Goal: Task Accomplishment & Management: Manage account settings

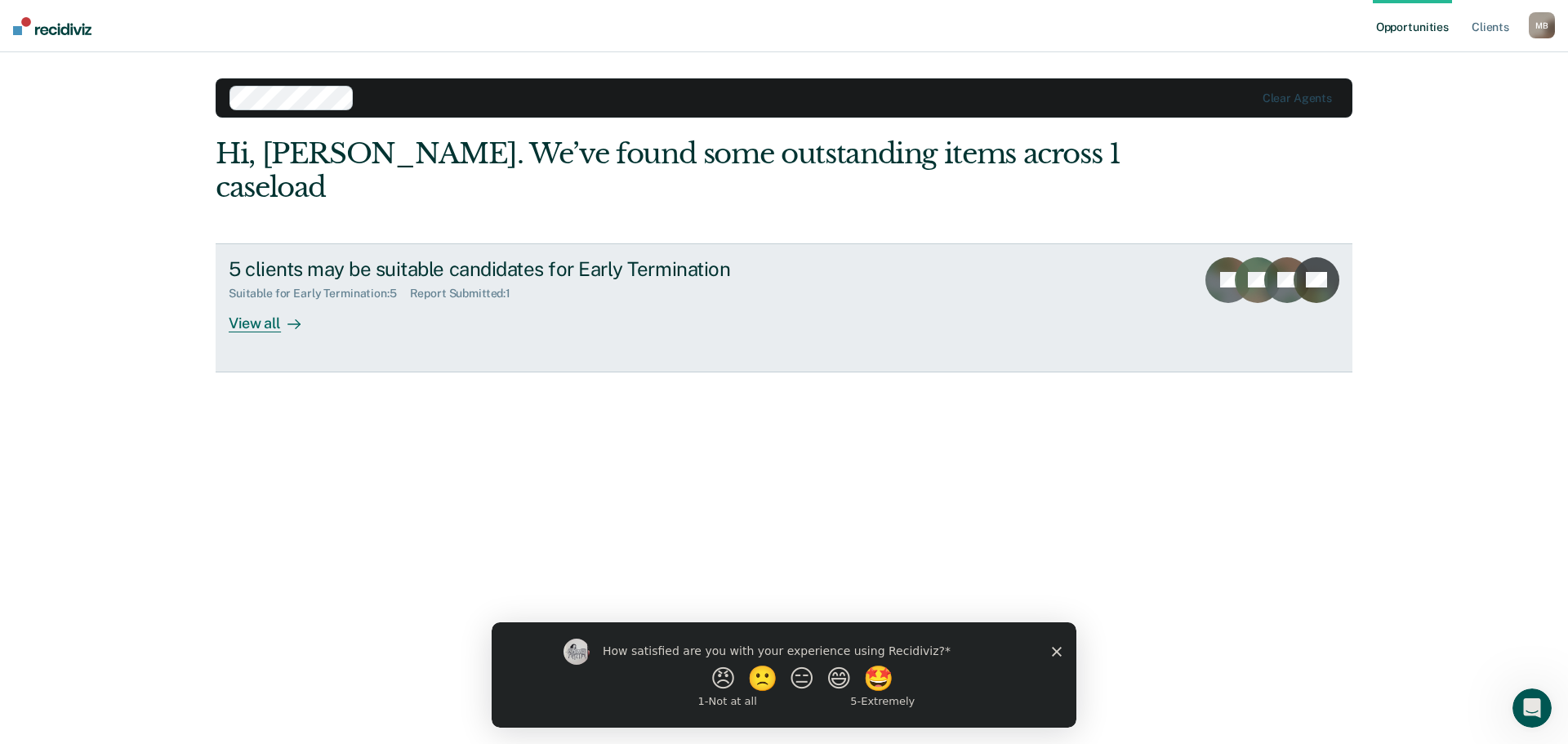
click at [371, 287] on div "Suitable for Early Termination : 5" at bounding box center [319, 293] width 181 height 14
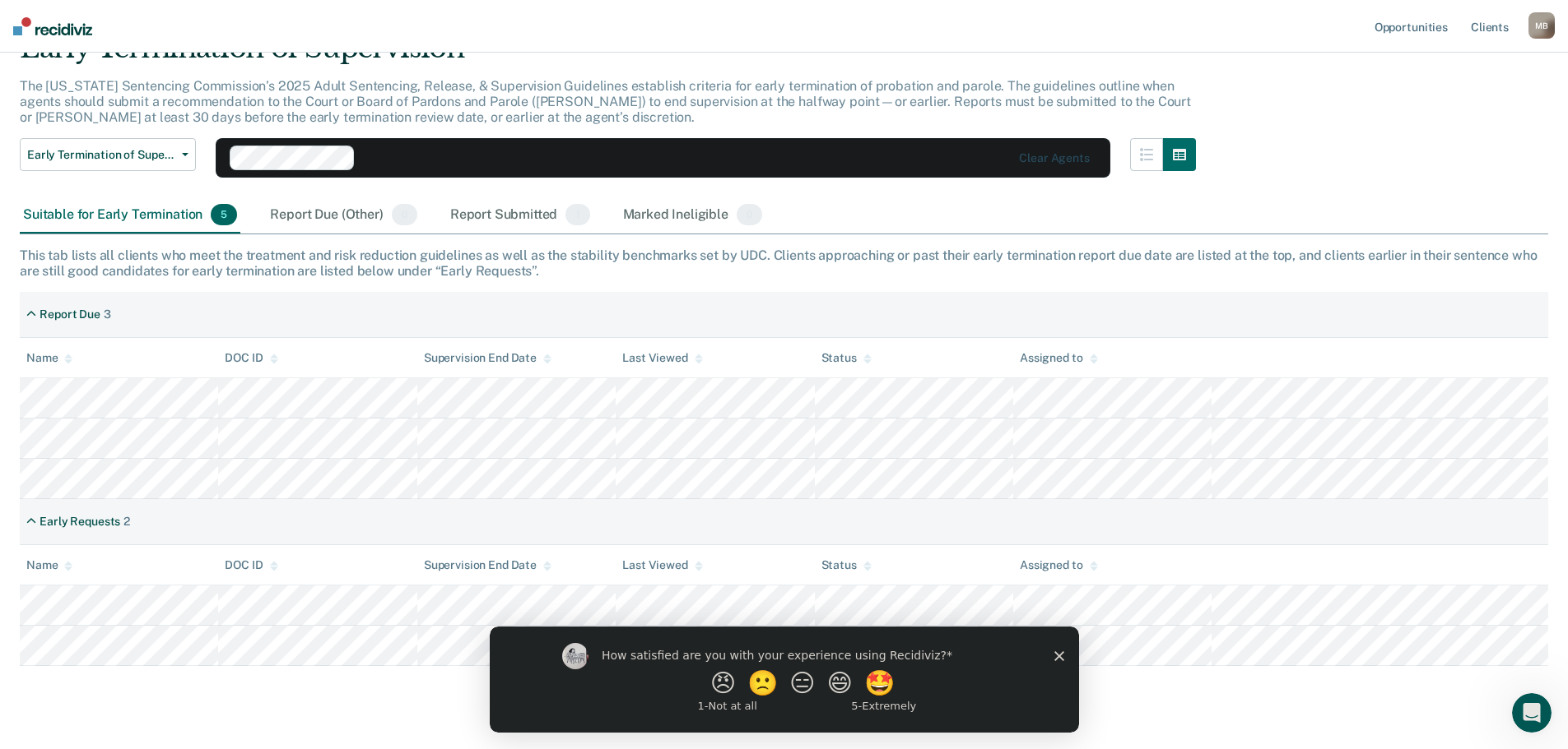
scroll to position [118, 0]
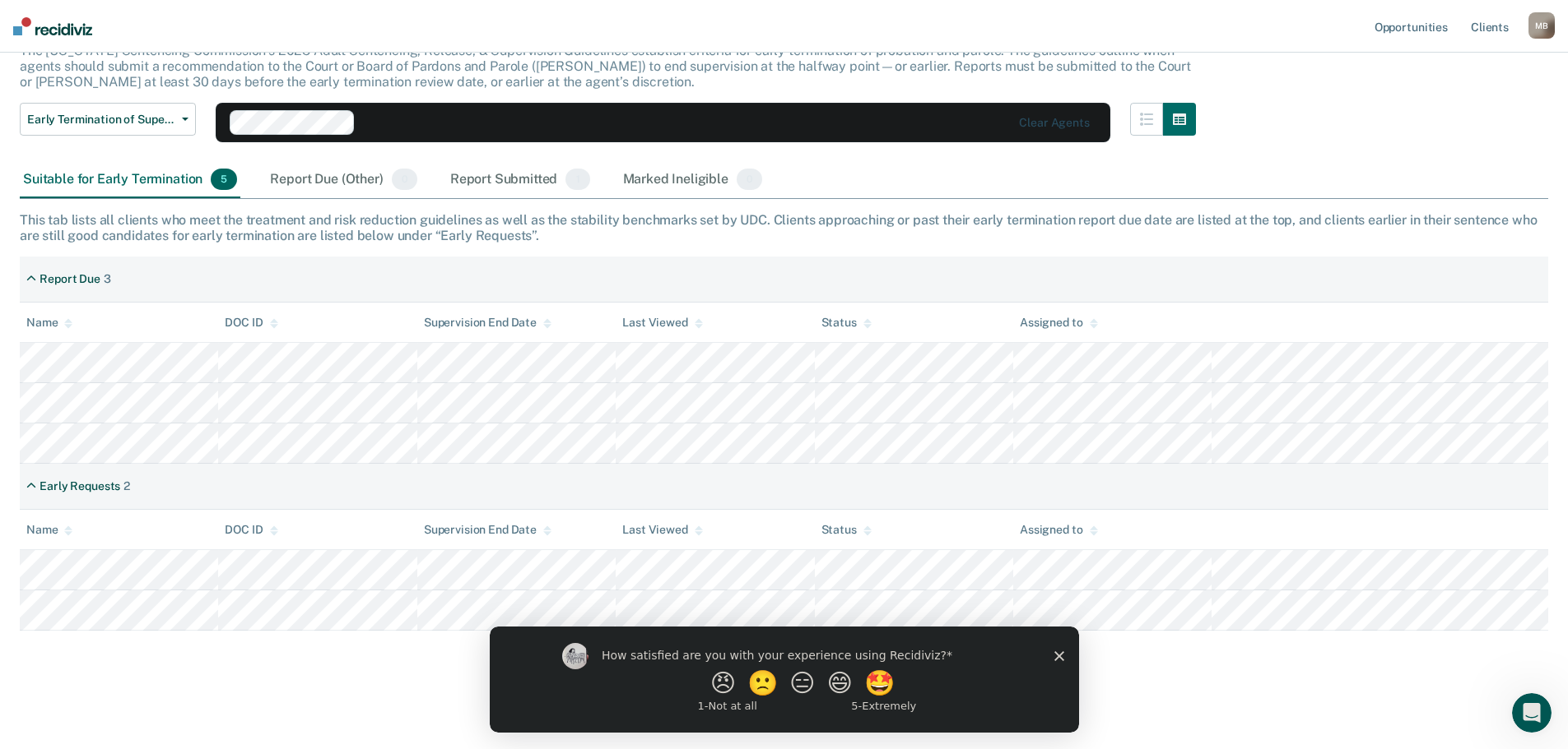
click at [1058, 655] on polygon "Close survey" at bounding box center [1058, 655] width 10 height 10
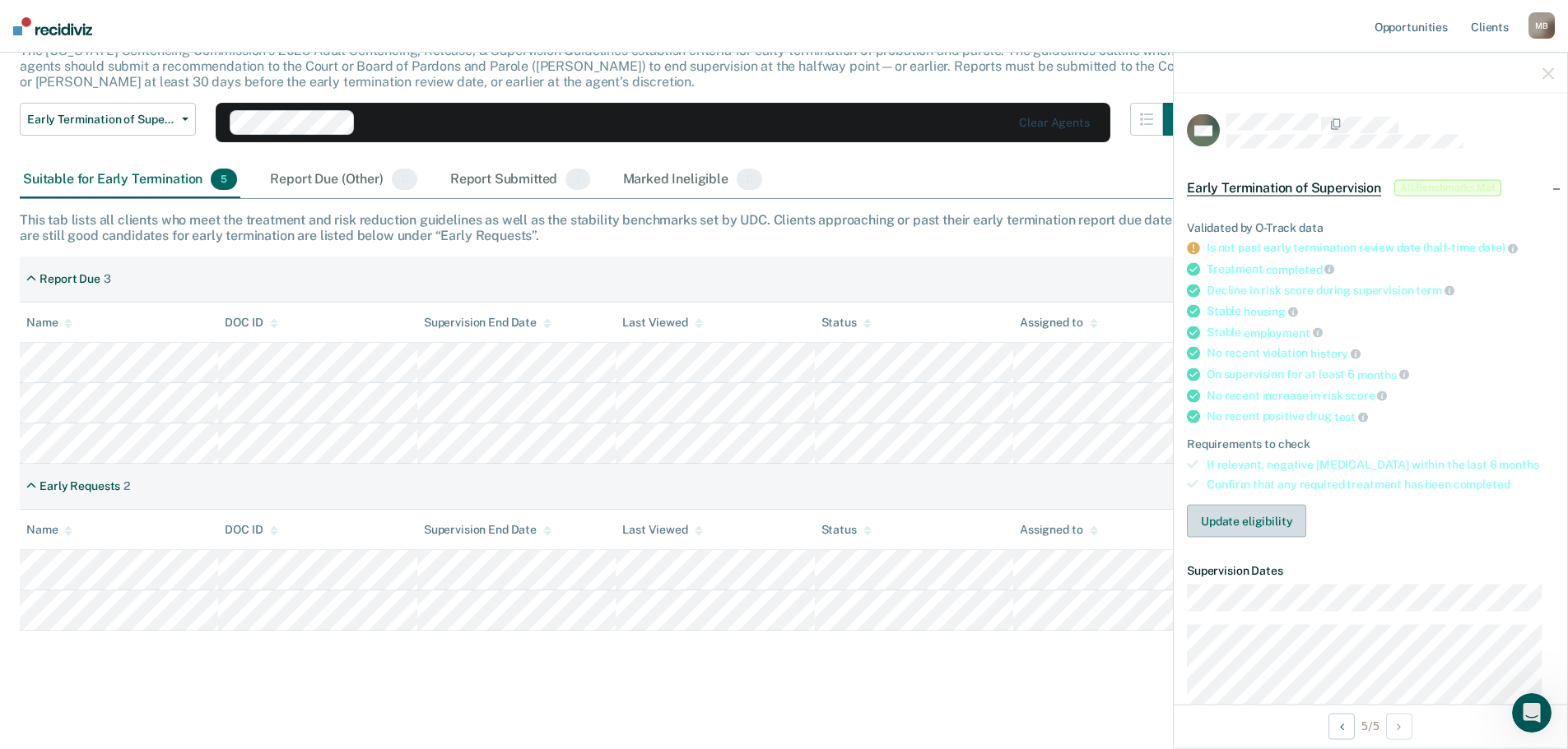
click at [1276, 524] on button "Update eligibility" at bounding box center [1247, 522] width 120 height 33
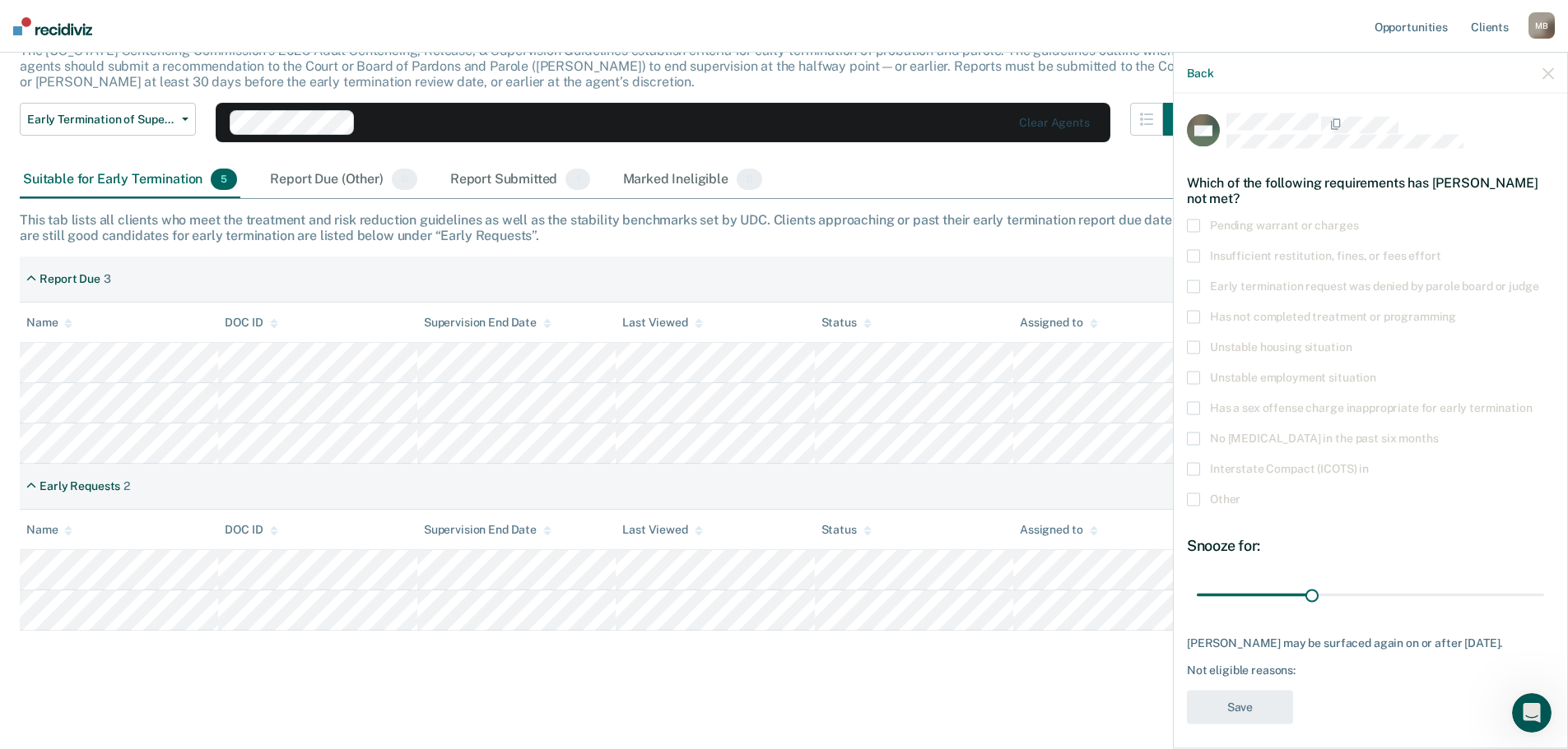
click at [1201, 500] on label "Other" at bounding box center [1370, 501] width 367 height 17
click at [1240, 492] on input "Other" at bounding box center [1240, 492] width 0 height 0
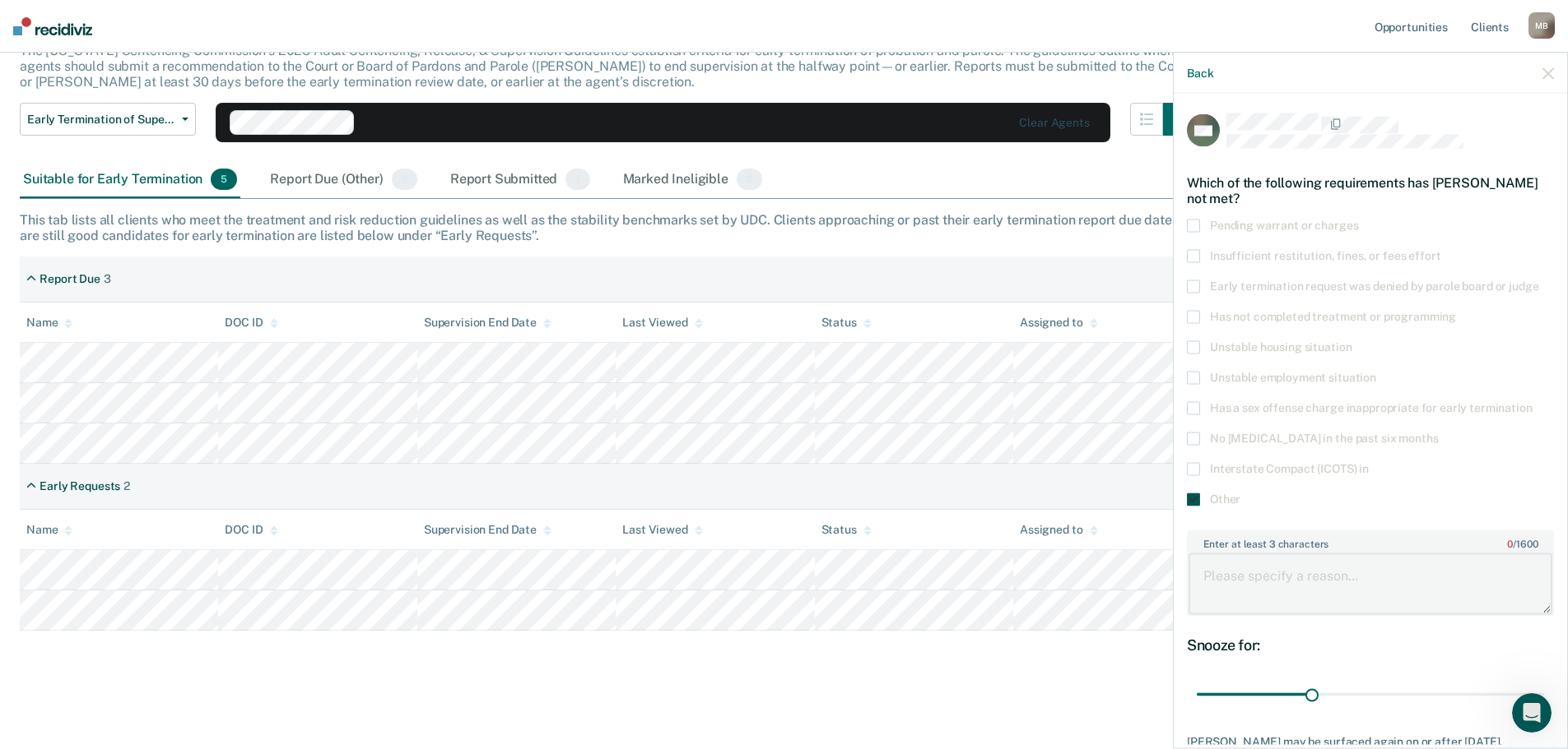
click at [1275, 579] on textarea "Enter at least 3 characters 0 / 1600" at bounding box center [1370, 584] width 364 height 61
drag, startPoint x: 1461, startPoint y: 598, endPoint x: 1193, endPoint y: 538, distance: 274.6
click at [1193, 538] on div "Enter at least 3 characters 140 / 1600 We are waiting until he has met criteria…" at bounding box center [1370, 573] width 367 height 86
click at [1166, 590] on button "See rewrite suggestions" at bounding box center [1158, 577] width 13 height 47
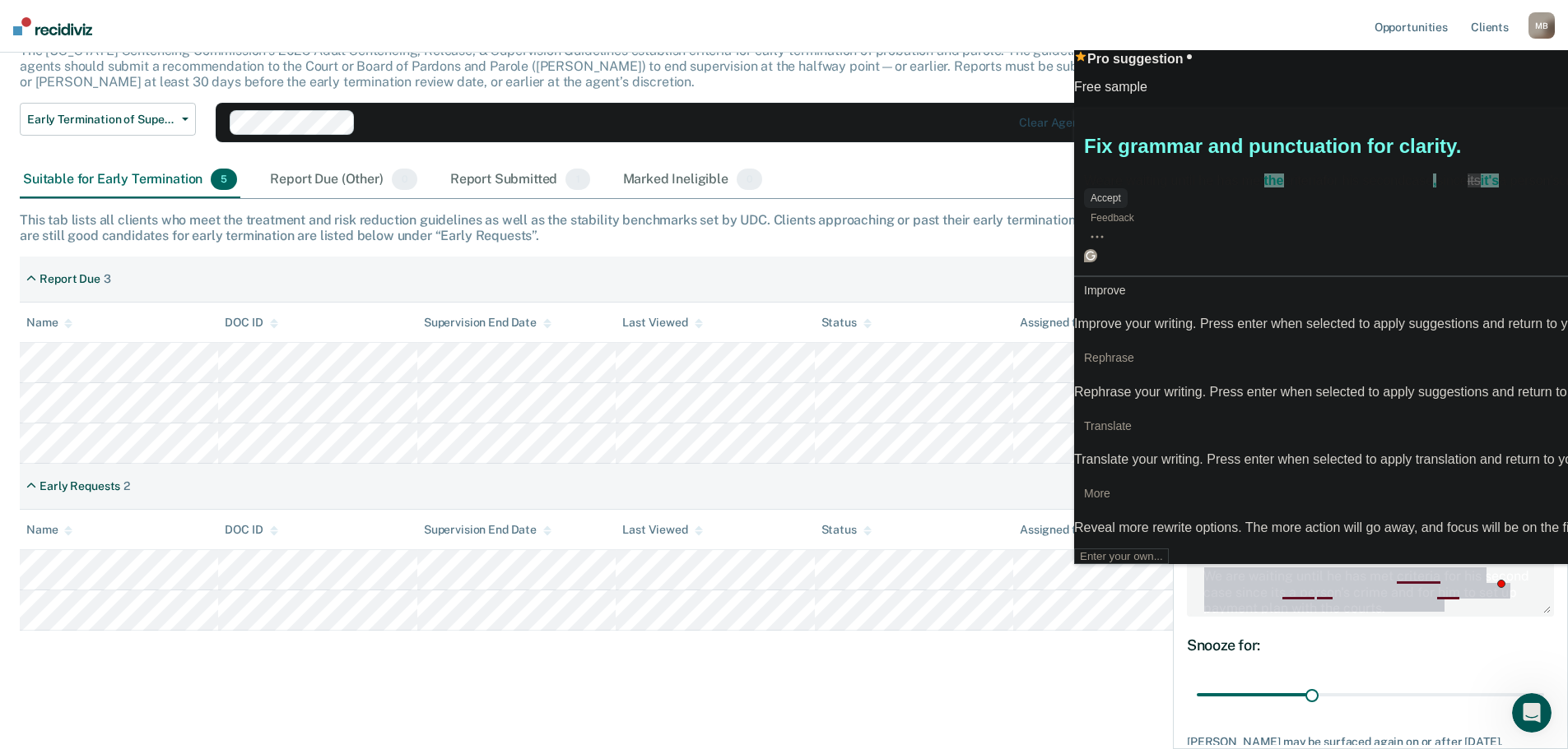
click at [1127, 208] on button "Accept" at bounding box center [1105, 198] width 43 height 19
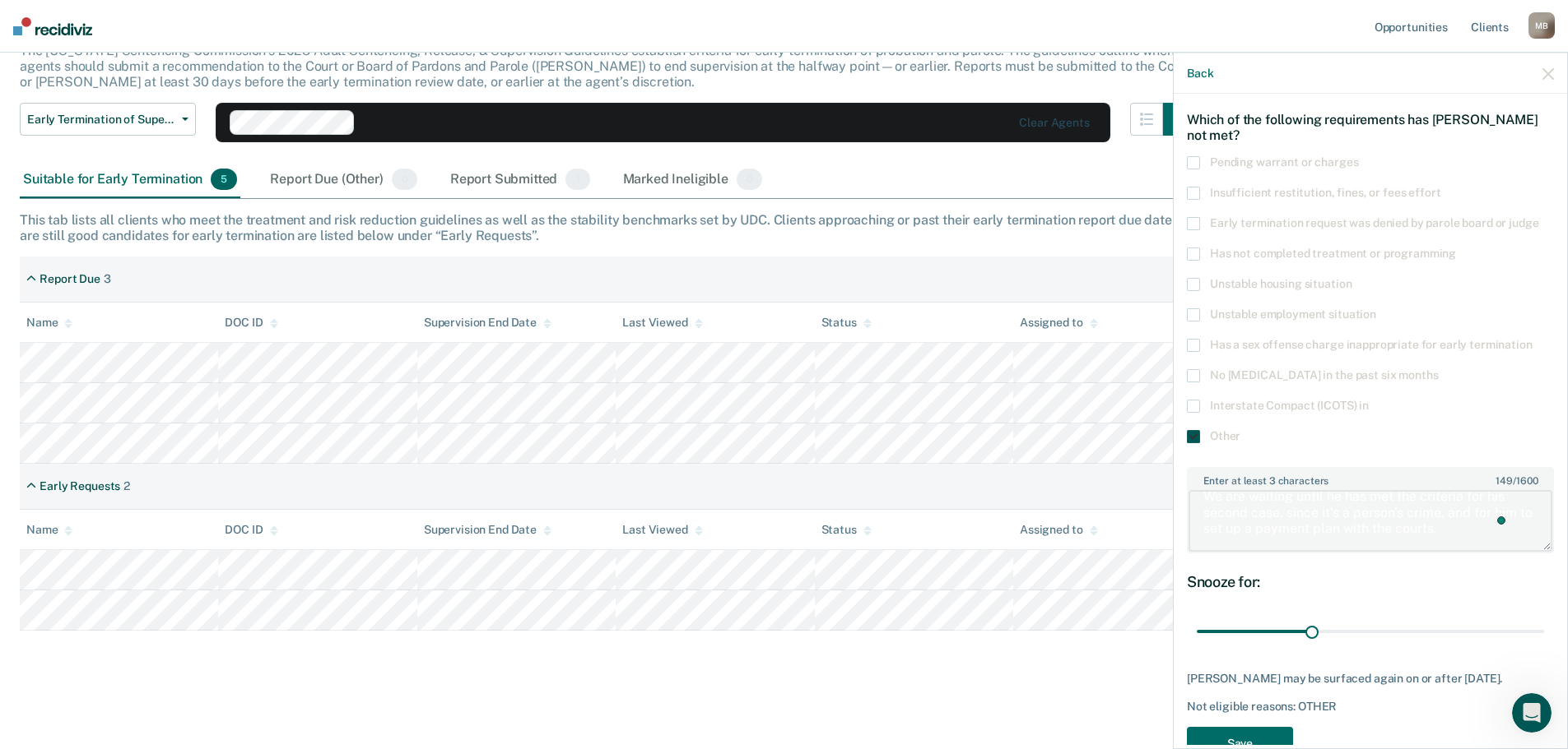
scroll to position [119, 0]
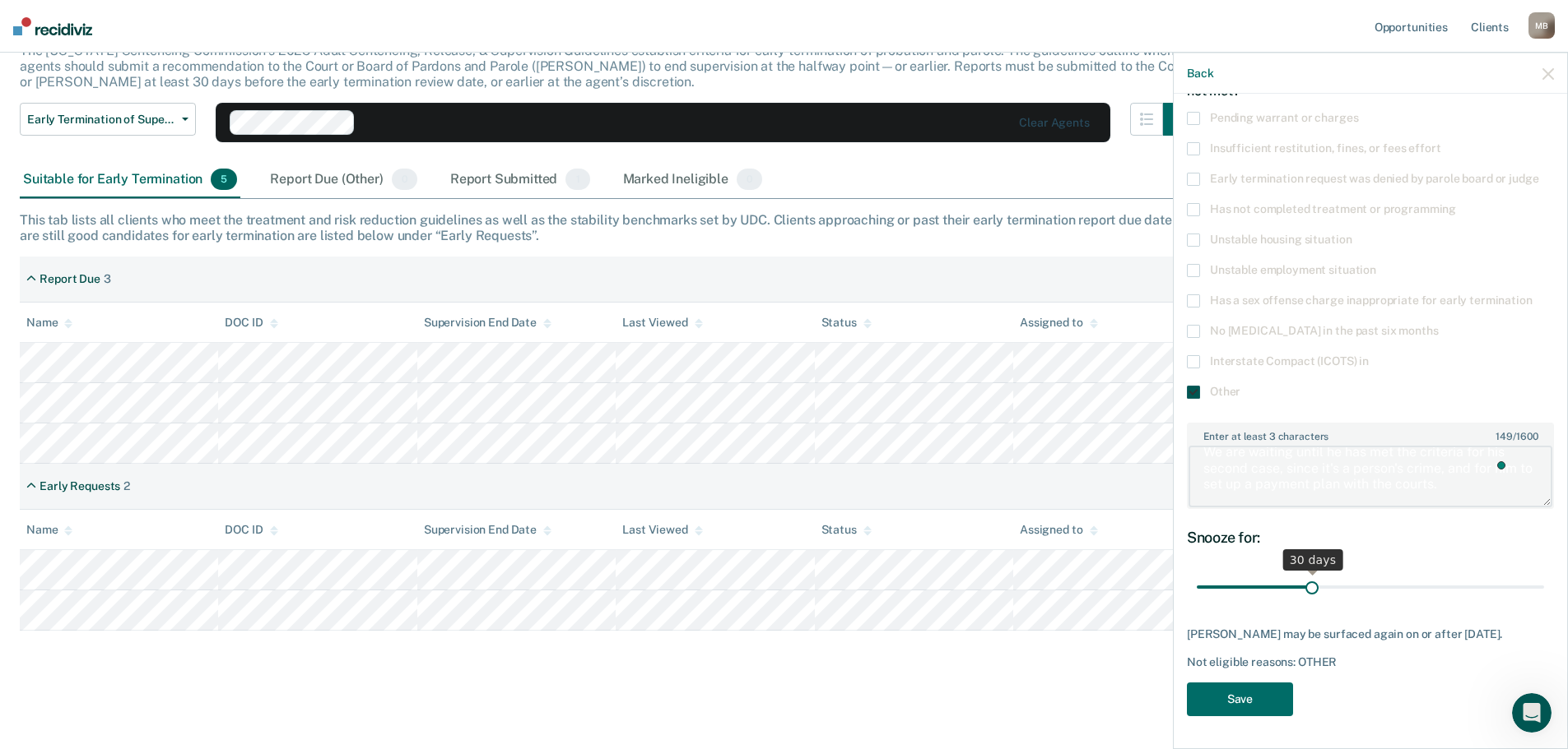
type textarea "We are waiting until he has met the criteria for his second case, since it's a …"
drag, startPoint x: 1306, startPoint y: 577, endPoint x: 1362, endPoint y: 581, distance: 56.1
type input "45"
click at [1362, 581] on input "range" at bounding box center [1370, 586] width 347 height 29
click at [1257, 689] on button "Save" at bounding box center [1239, 698] width 106 height 34
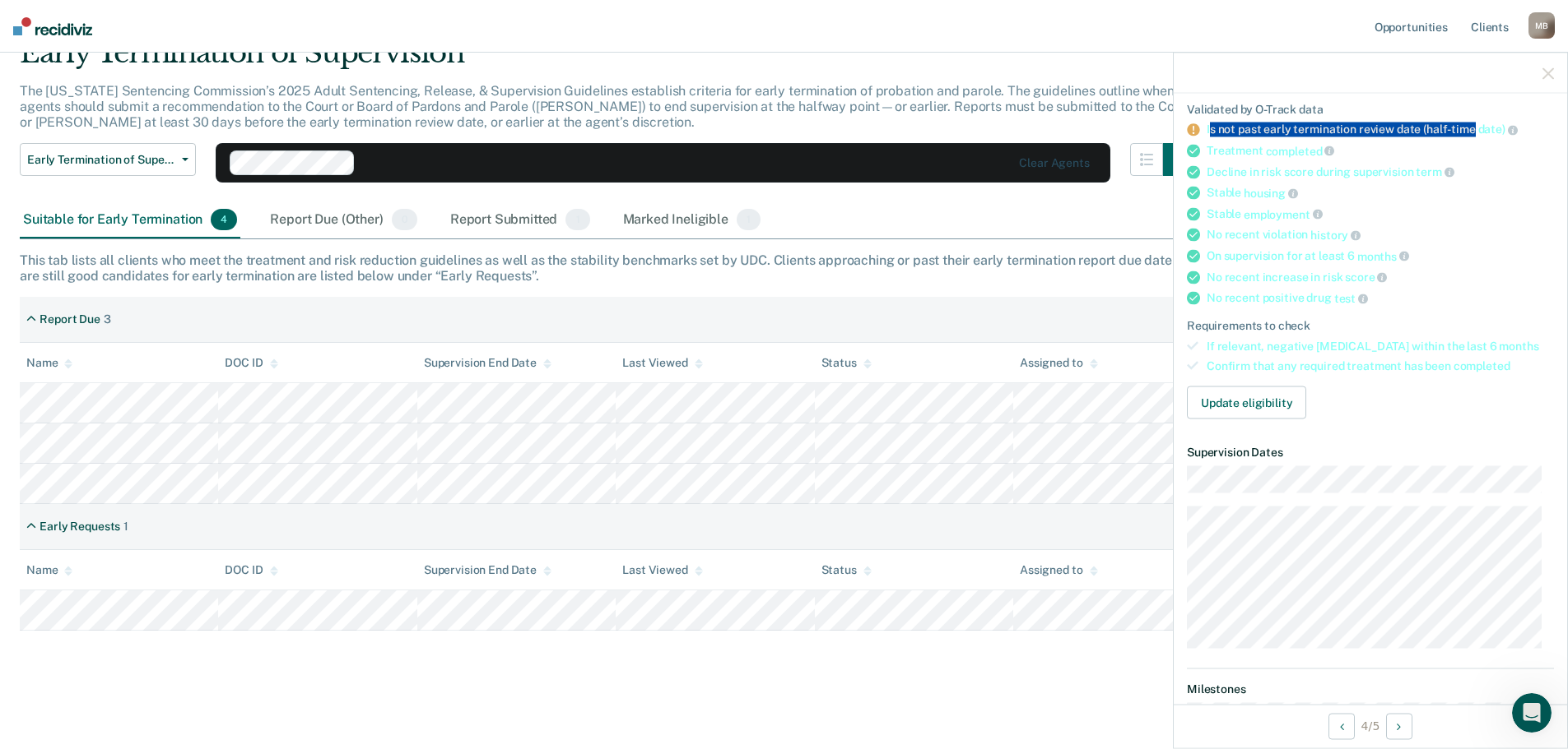
drag, startPoint x: 1208, startPoint y: 122, endPoint x: 1469, endPoint y: 127, distance: 261.0
click at [1469, 127] on div "Is not past early termination review date (half-time date)" at bounding box center [1379, 130] width 347 height 15
drag, startPoint x: 1502, startPoint y: 128, endPoint x: 1206, endPoint y: 127, distance: 296.0
click at [1206, 127] on div "Is not past early termination review date (half-time date)" at bounding box center [1379, 130] width 347 height 15
copy div "Is not past early termination review date (half-time date)"
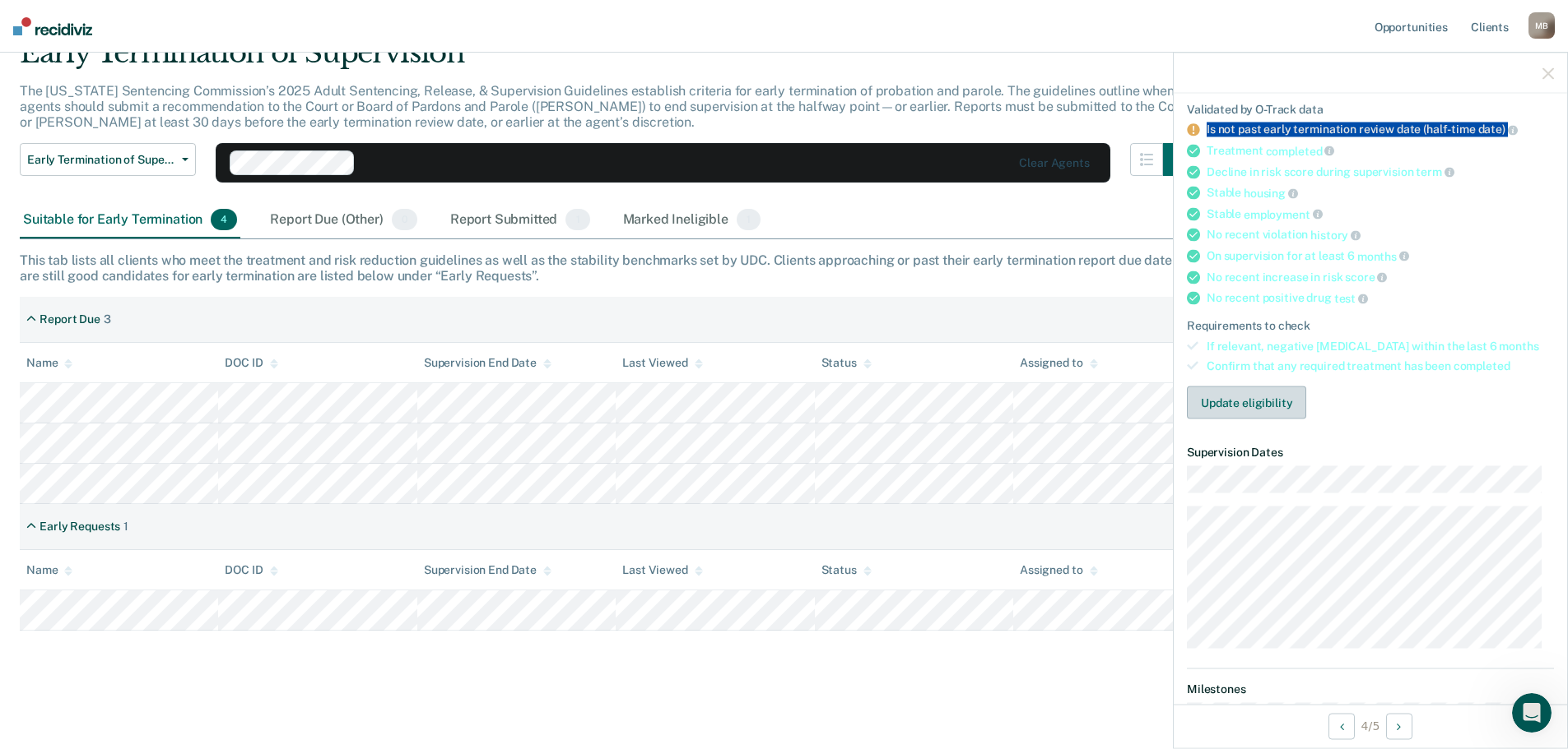
click at [1238, 402] on button "Update eligibility" at bounding box center [1247, 403] width 120 height 33
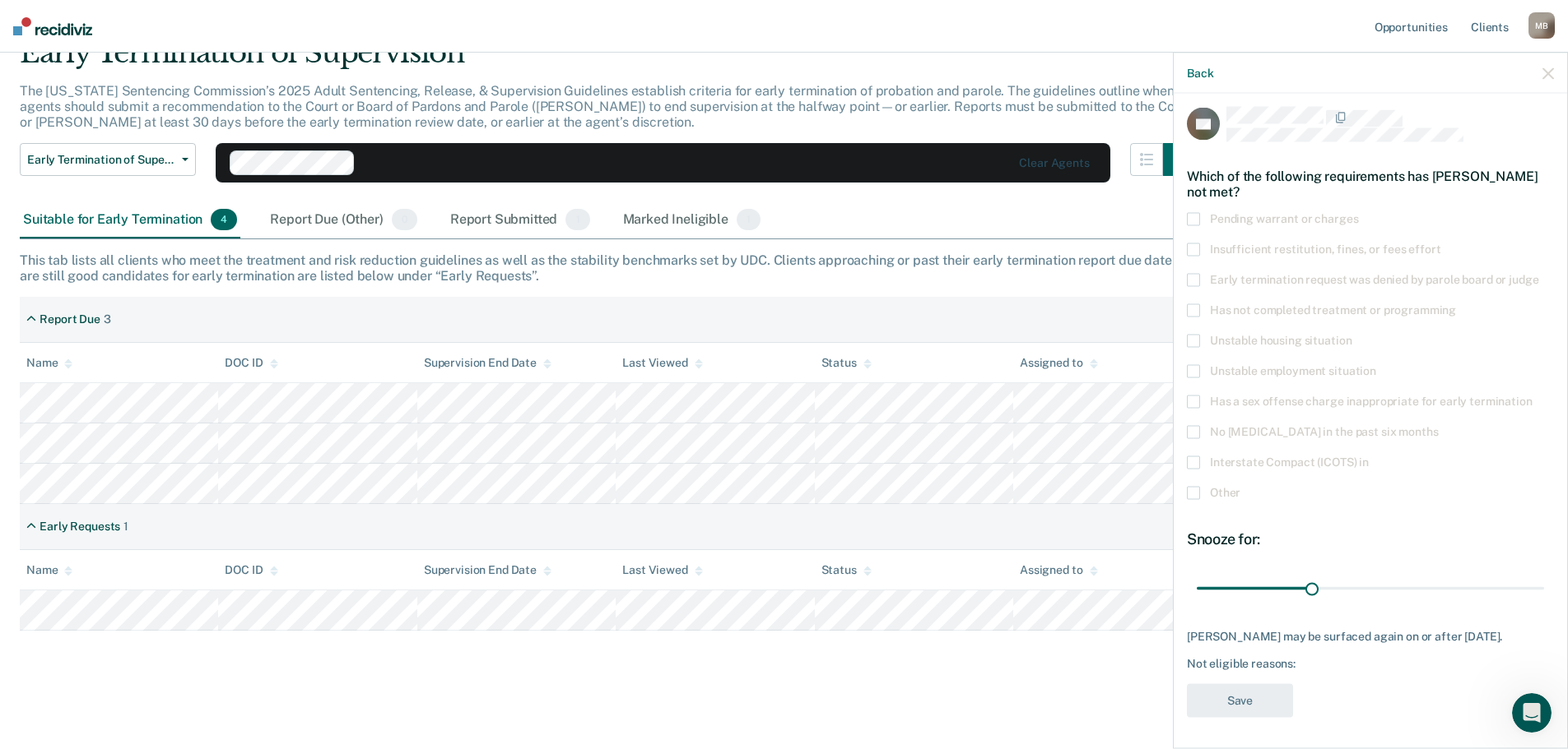
click at [1198, 491] on span at bounding box center [1193, 492] width 13 height 13
click at [1240, 486] on input "Other" at bounding box center [1240, 486] width 0 height 0
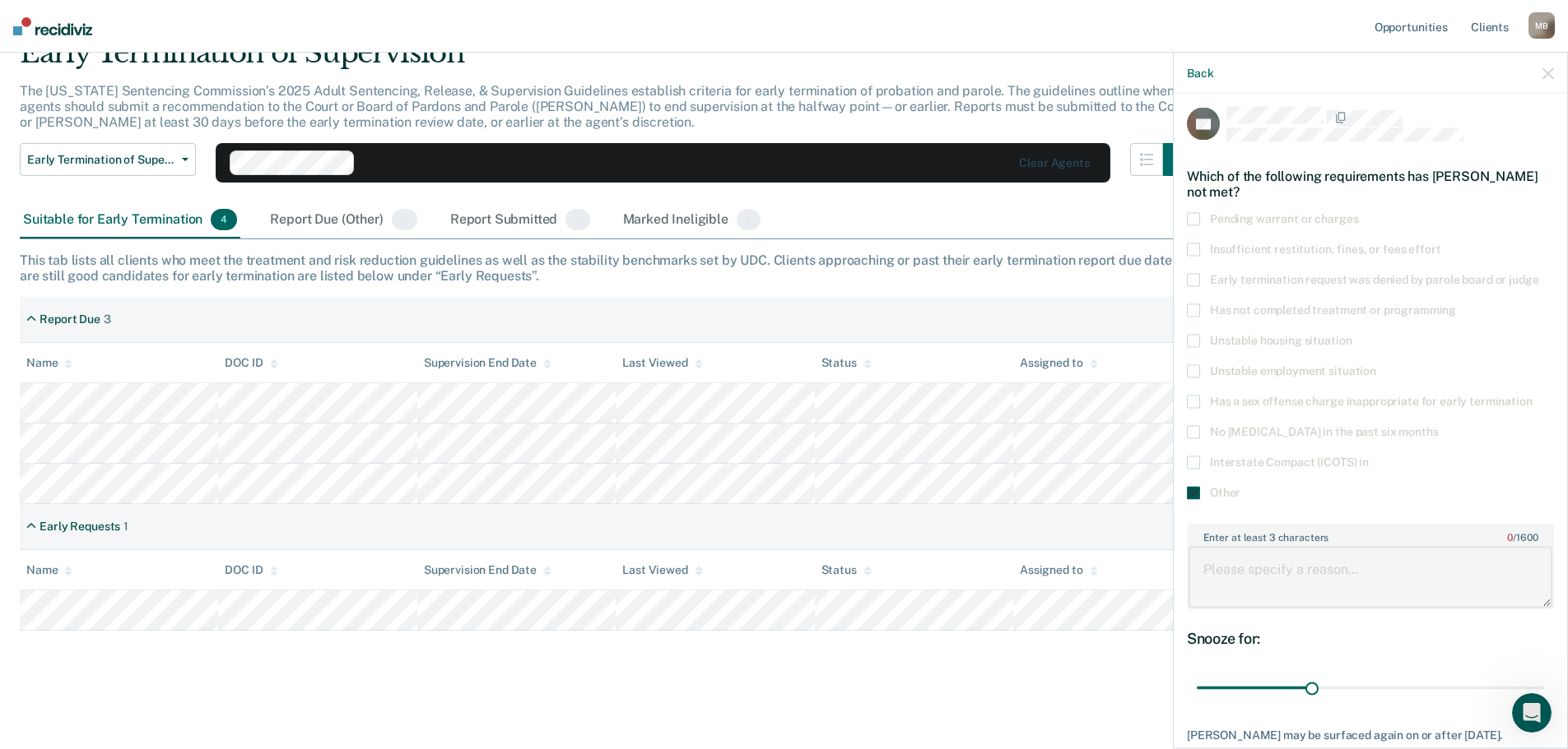
click at [1265, 577] on textarea "Enter at least 3 characters 0 / 1600" at bounding box center [1370, 577] width 364 height 61
paste textarea "Is not past early termination review date (half-time date)"
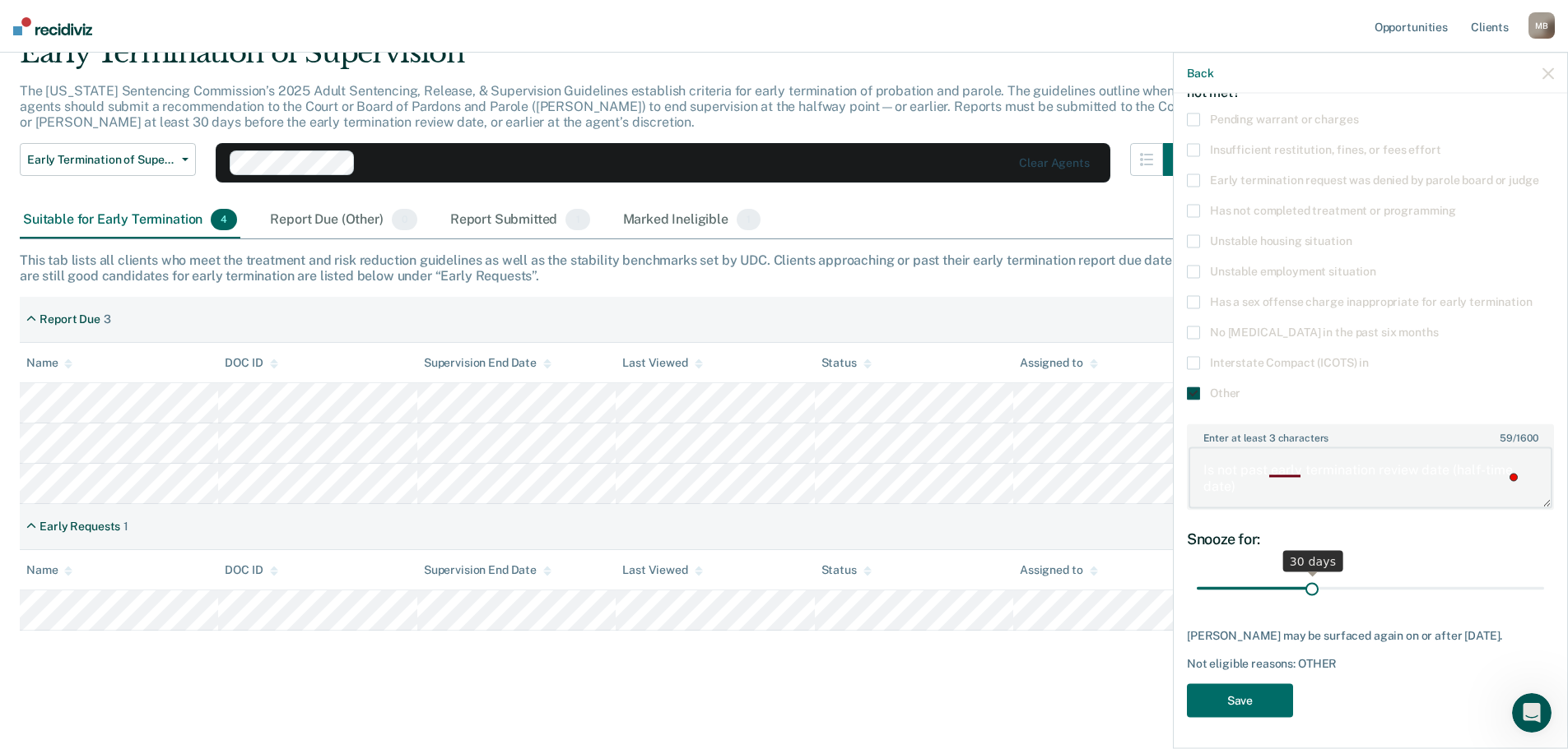
type textarea "Is not past early termination review date (half-time date)"
drag, startPoint x: 1311, startPoint y: 588, endPoint x: 1362, endPoint y: 595, distance: 51.5
type input "45"
click at [1362, 595] on input "range" at bounding box center [1370, 588] width 347 height 29
click at [1256, 706] on button "Save" at bounding box center [1239, 700] width 106 height 34
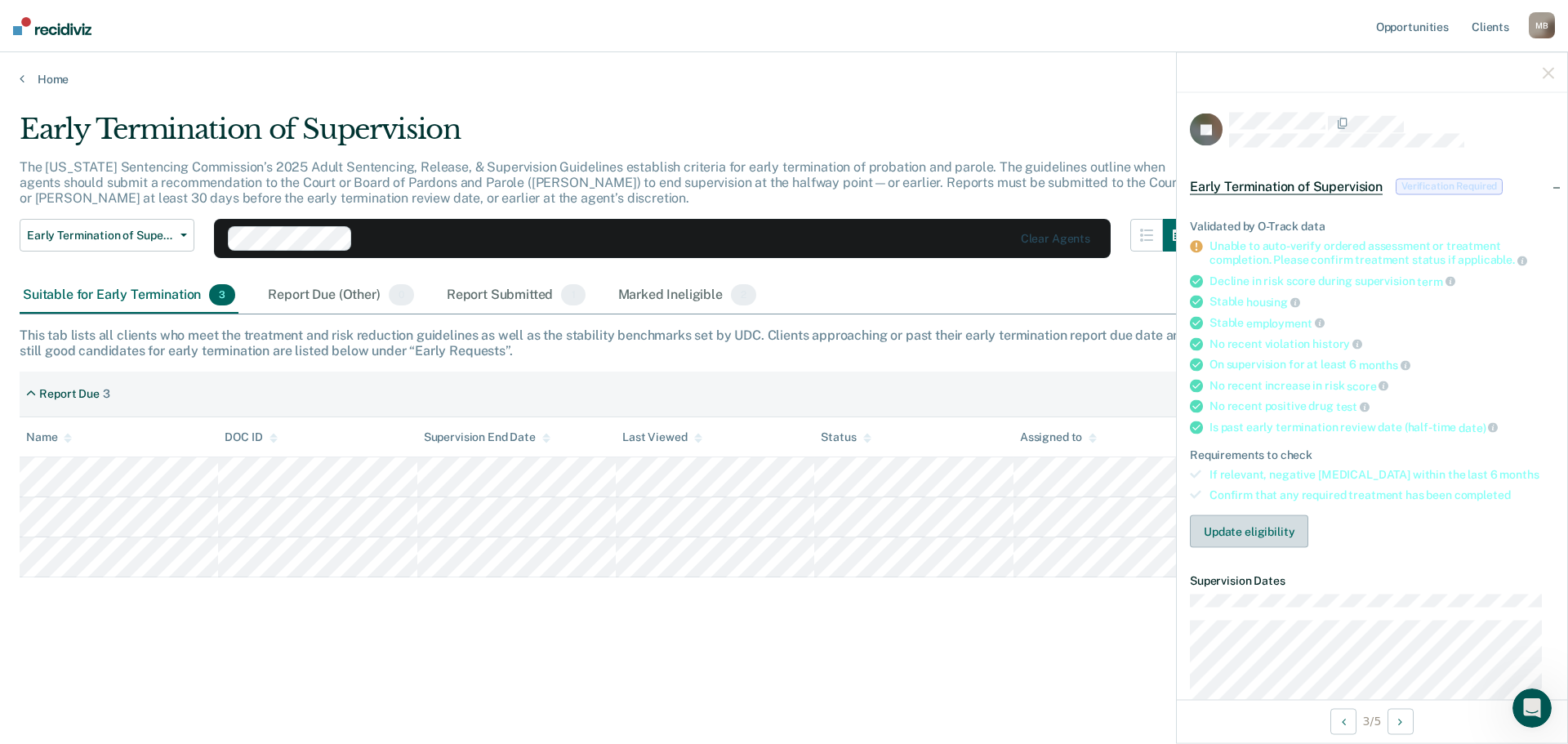
click at [1277, 530] on button "Update eligibility" at bounding box center [1249, 531] width 119 height 33
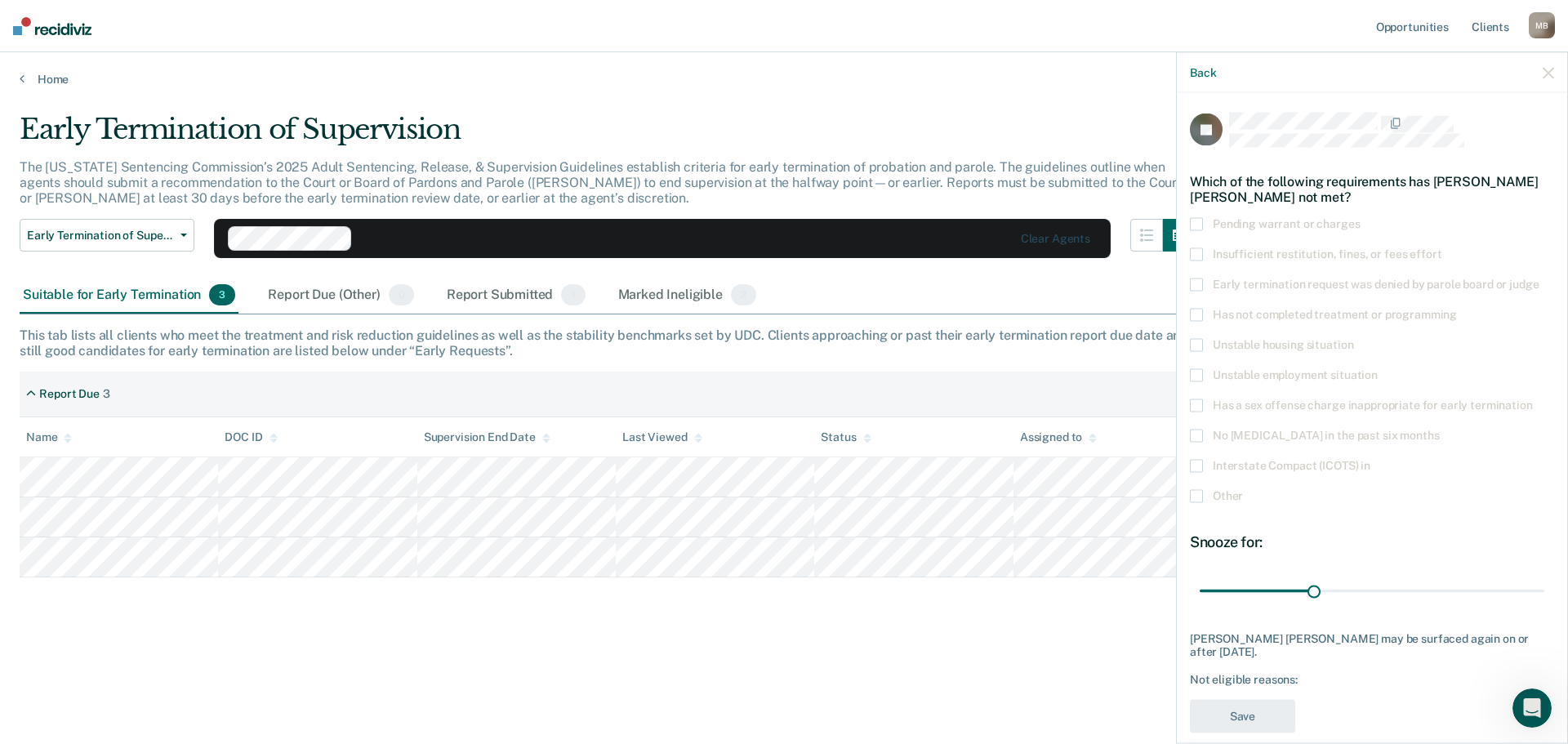
click at [1195, 497] on span at bounding box center [1196, 495] width 13 height 13
click at [1243, 489] on input "Other" at bounding box center [1243, 489] width 0 height 0
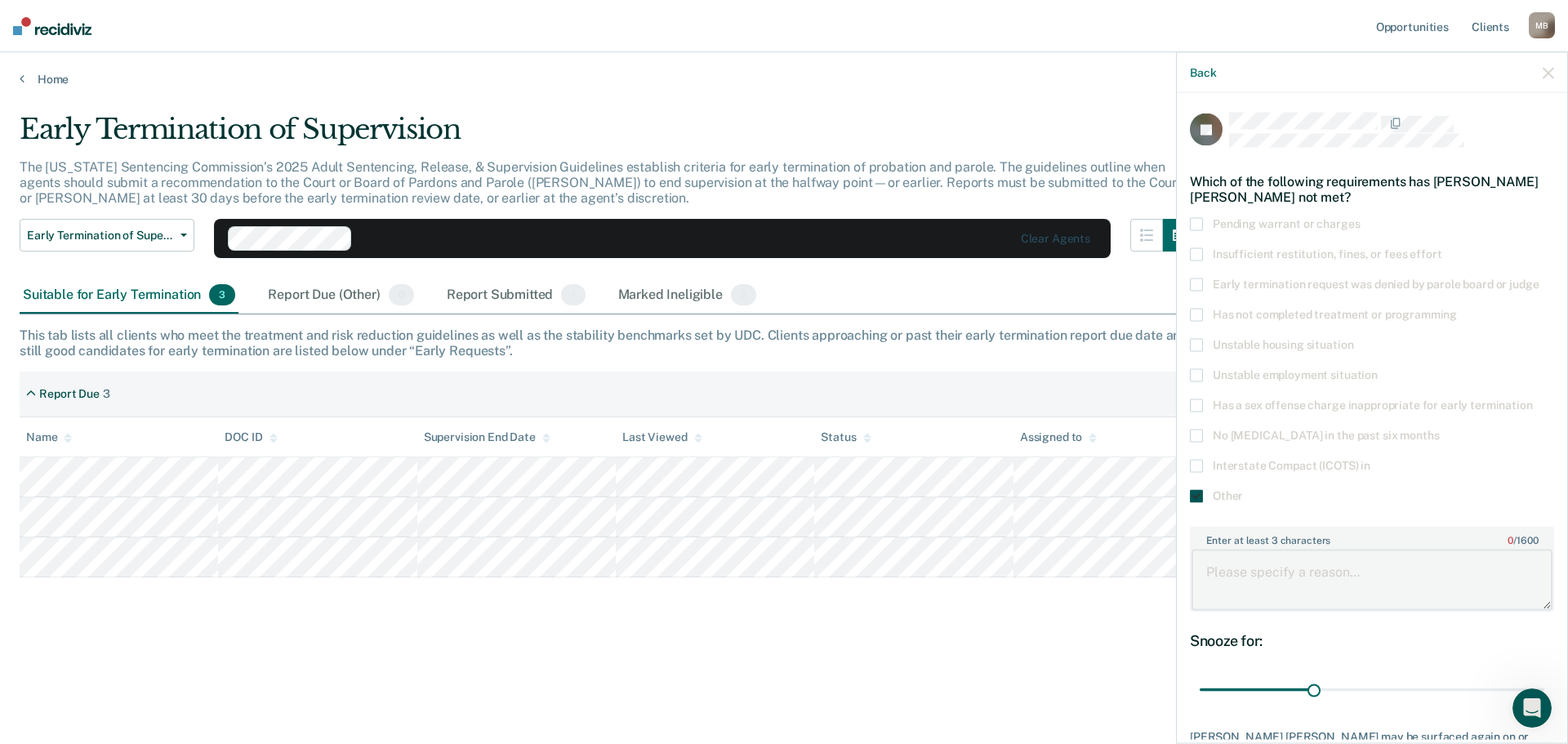
click at [1328, 579] on textarea "Enter at least 3 characters 0 / 1600" at bounding box center [1372, 580] width 361 height 60
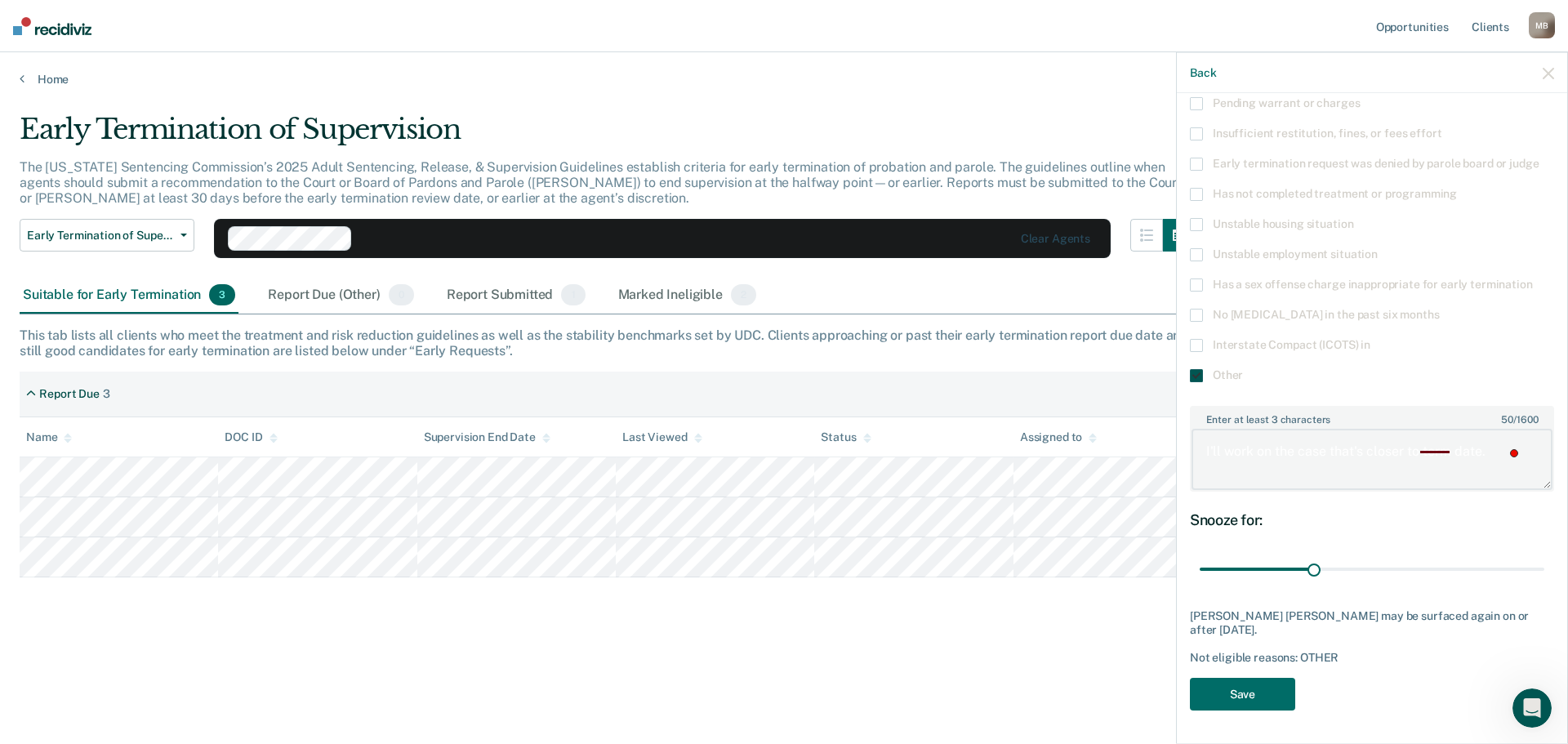
scroll to position [132, 0]
type textarea "I'll work on the case that's closer to term date."
drag, startPoint x: 1315, startPoint y: 558, endPoint x: 1364, endPoint y: 564, distance: 49.4
type input "45"
click at [1364, 564] on input "range" at bounding box center [1372, 569] width 344 height 28
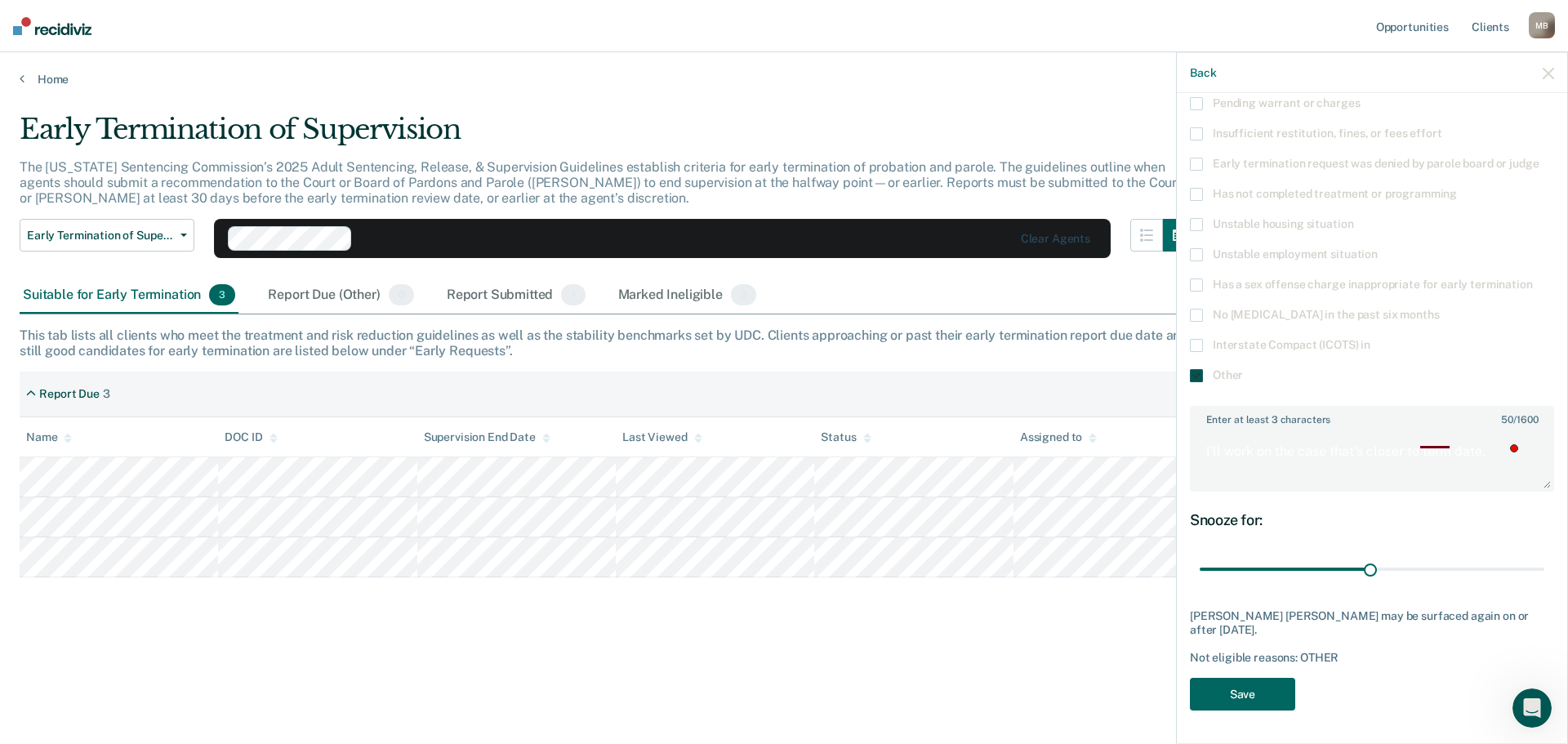
click at [1261, 696] on button "Save" at bounding box center [1242, 694] width 105 height 34
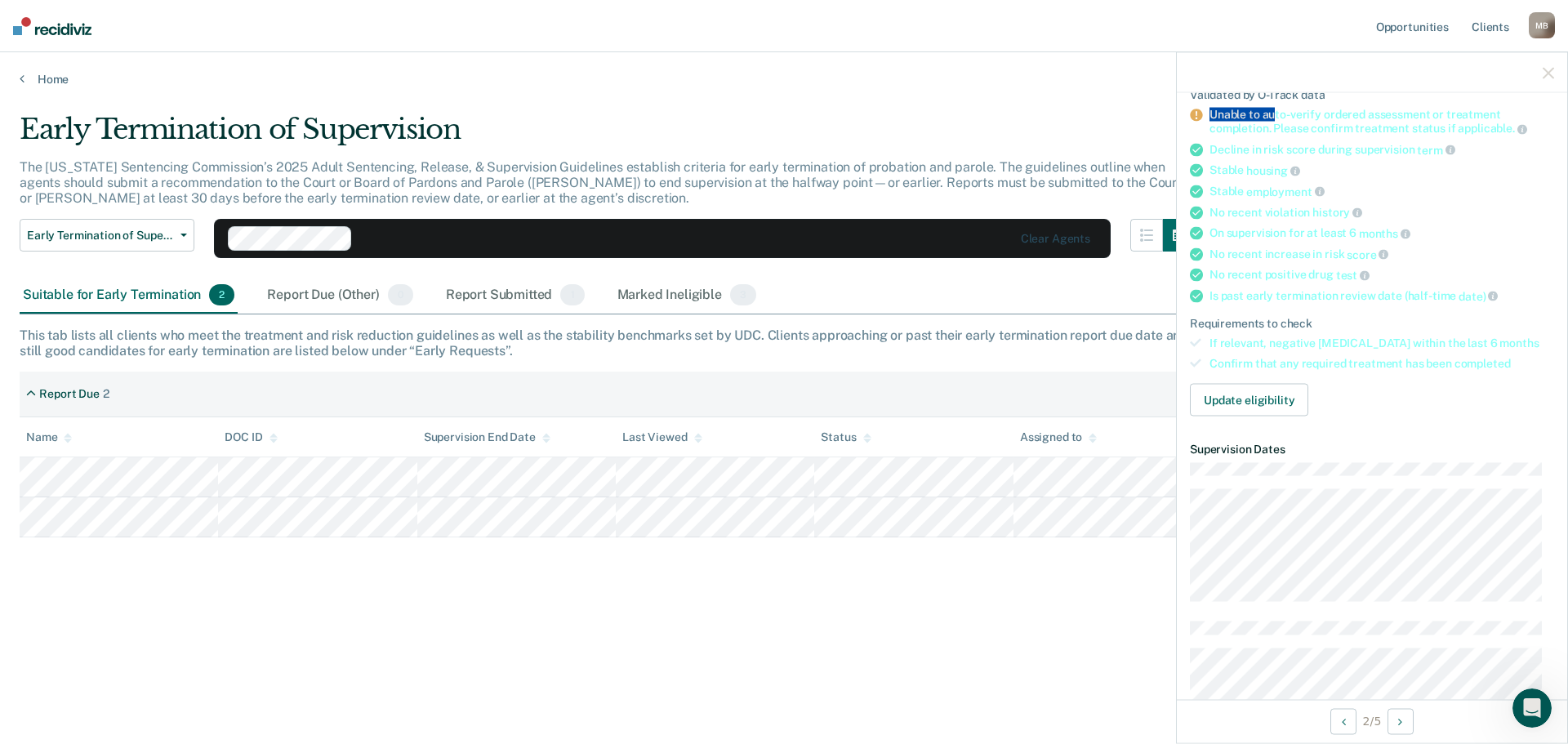
scroll to position [123, 0]
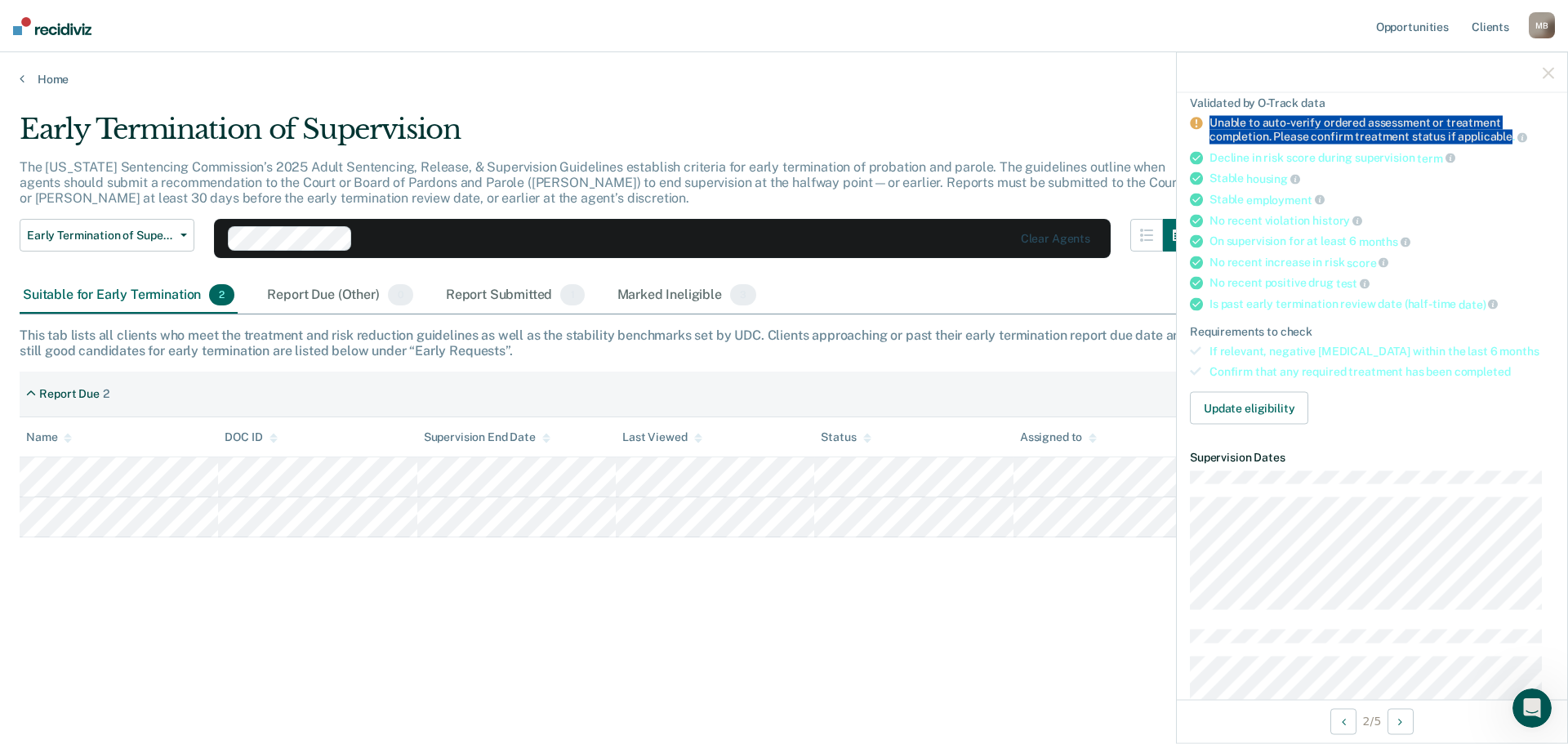
drag, startPoint x: 1212, startPoint y: 112, endPoint x: 1510, endPoint y: 137, distance: 299.0
click at [1510, 137] on div "Unable to auto-verify ordered assessment or treatment completion. Please confir…" at bounding box center [1382, 130] width 344 height 27
copy div "Unable to auto-verify ordered assessment or treatment completion. Please confir…"
click at [1273, 393] on button "Update eligibility" at bounding box center [1249, 408] width 119 height 33
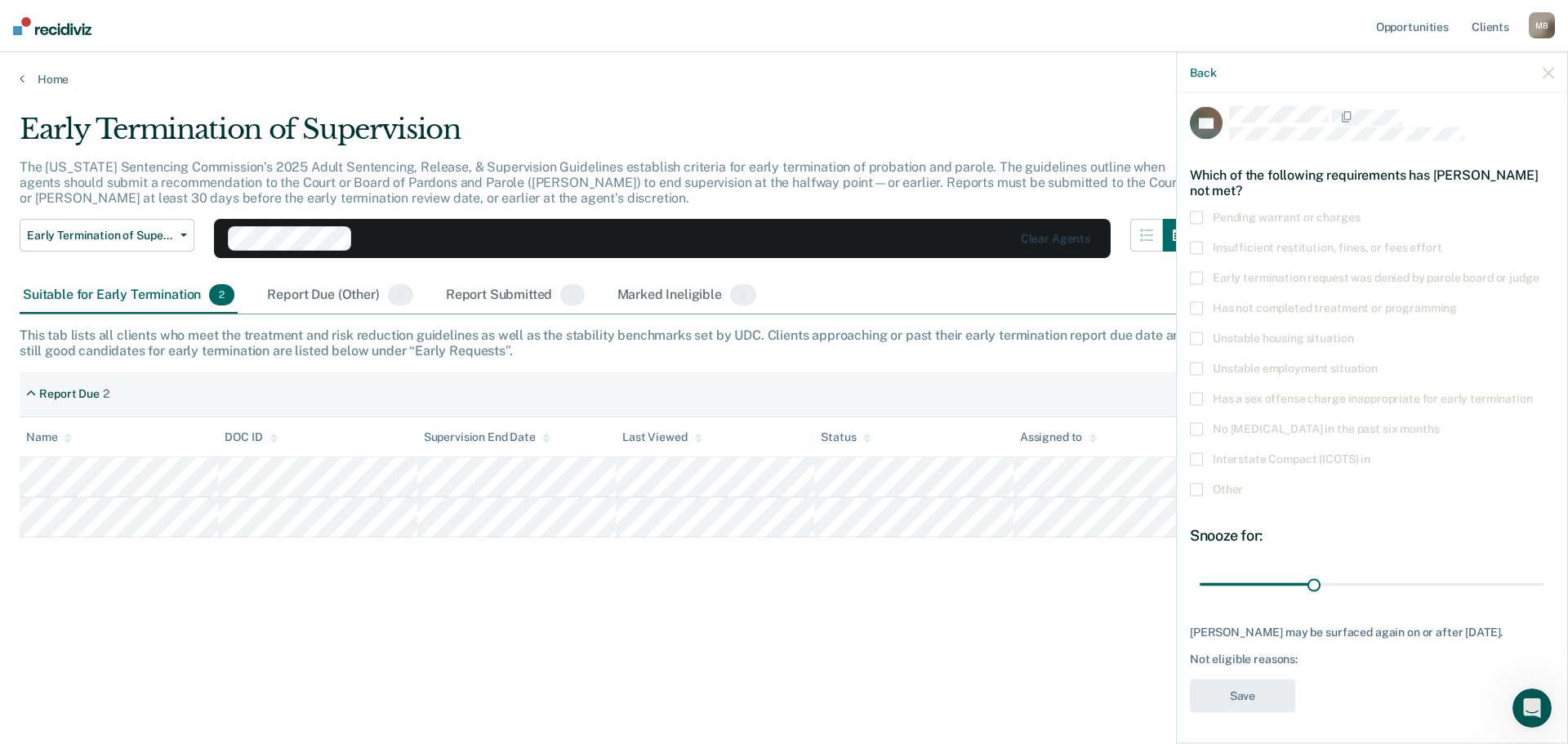
click at [1200, 494] on span at bounding box center [1196, 489] width 13 height 13
click at [1243, 483] on input "Other" at bounding box center [1243, 483] width 0 height 0
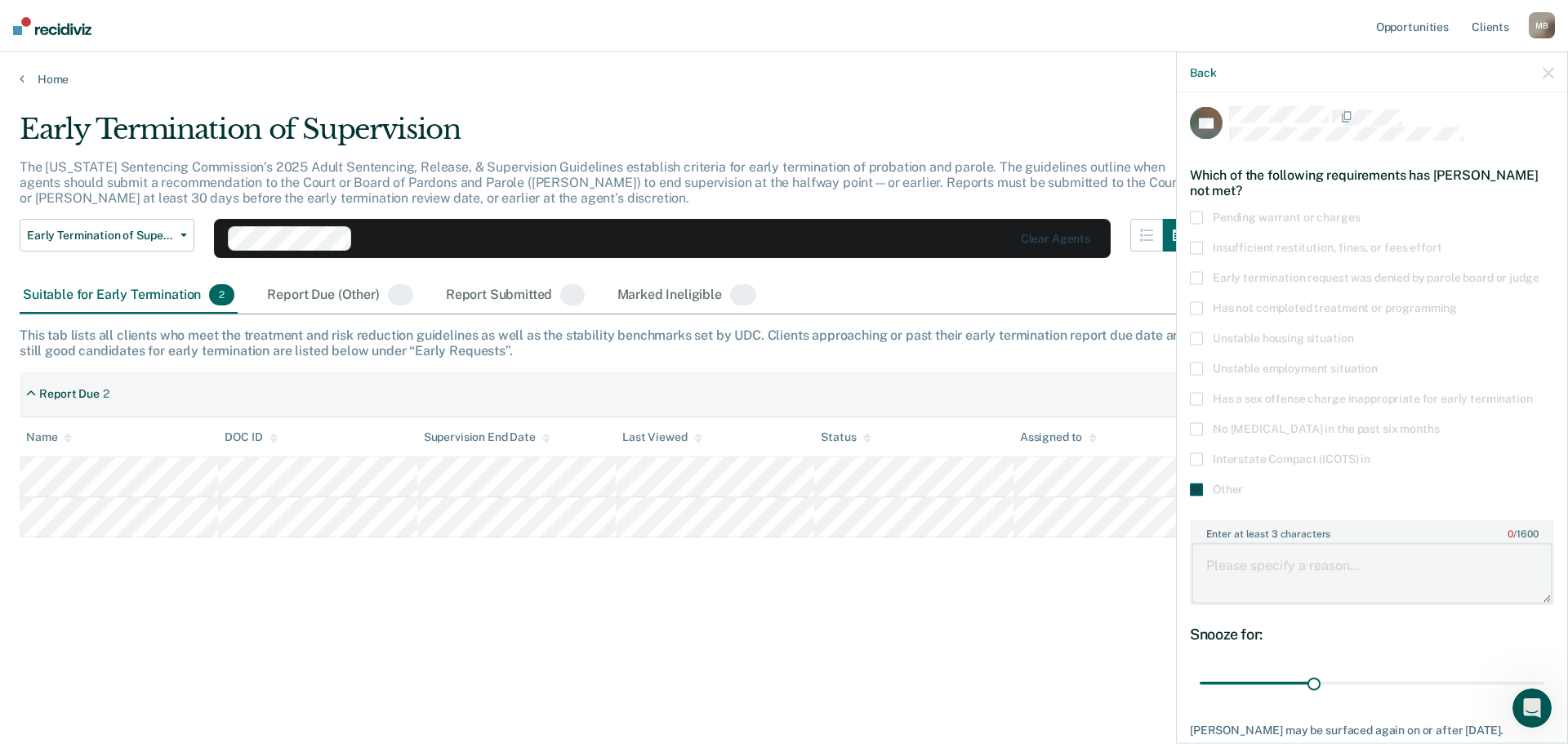
click at [1245, 573] on textarea "Enter at least 3 characters 0 / 1600" at bounding box center [1372, 573] width 361 height 60
paste textarea "Unable to auto-verify ordered assessment or treatment completion. Please confir…"
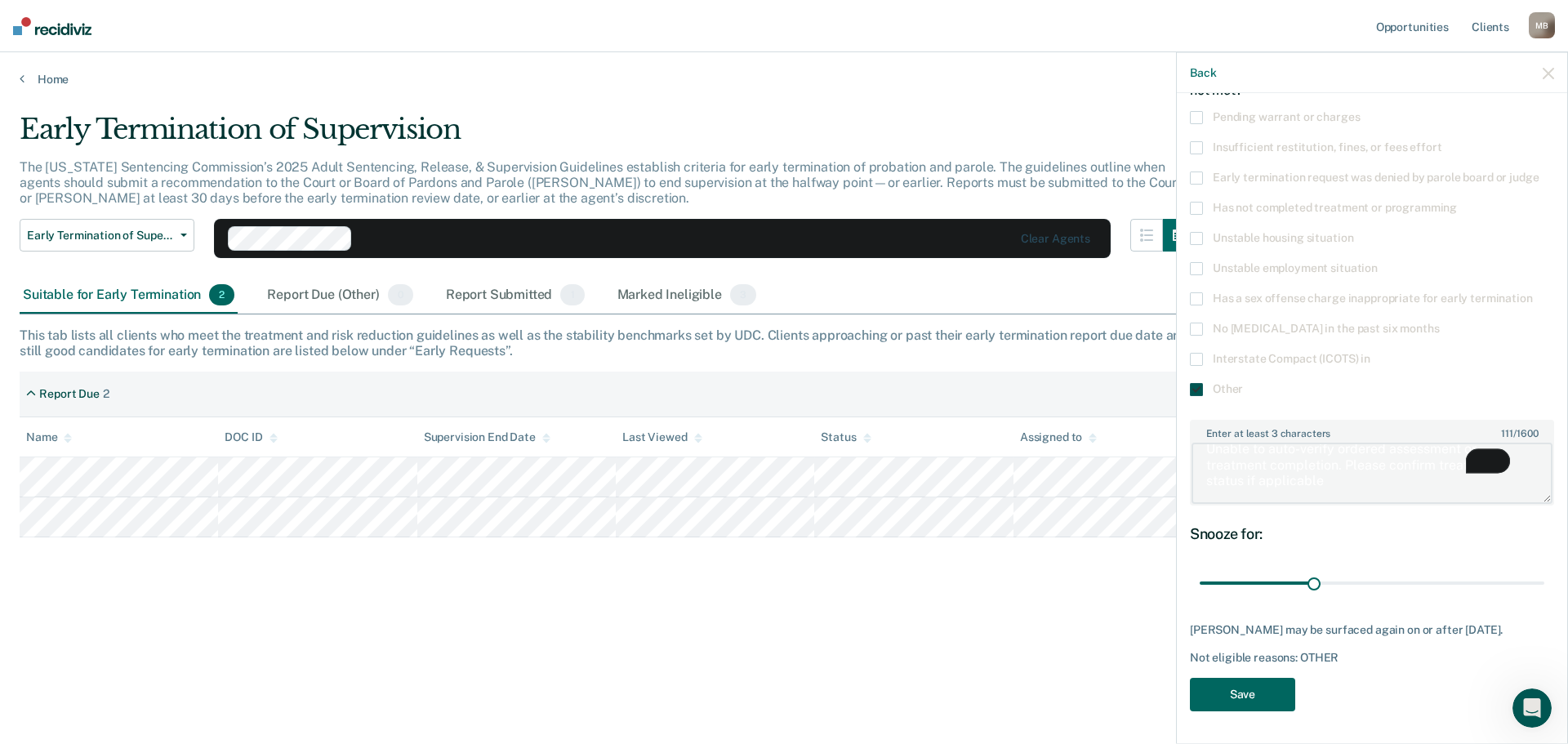
type textarea "Unable to auto-verify ordered assessment or treatment completion. Please confir…"
click at [1254, 686] on button "Save" at bounding box center [1242, 694] width 105 height 34
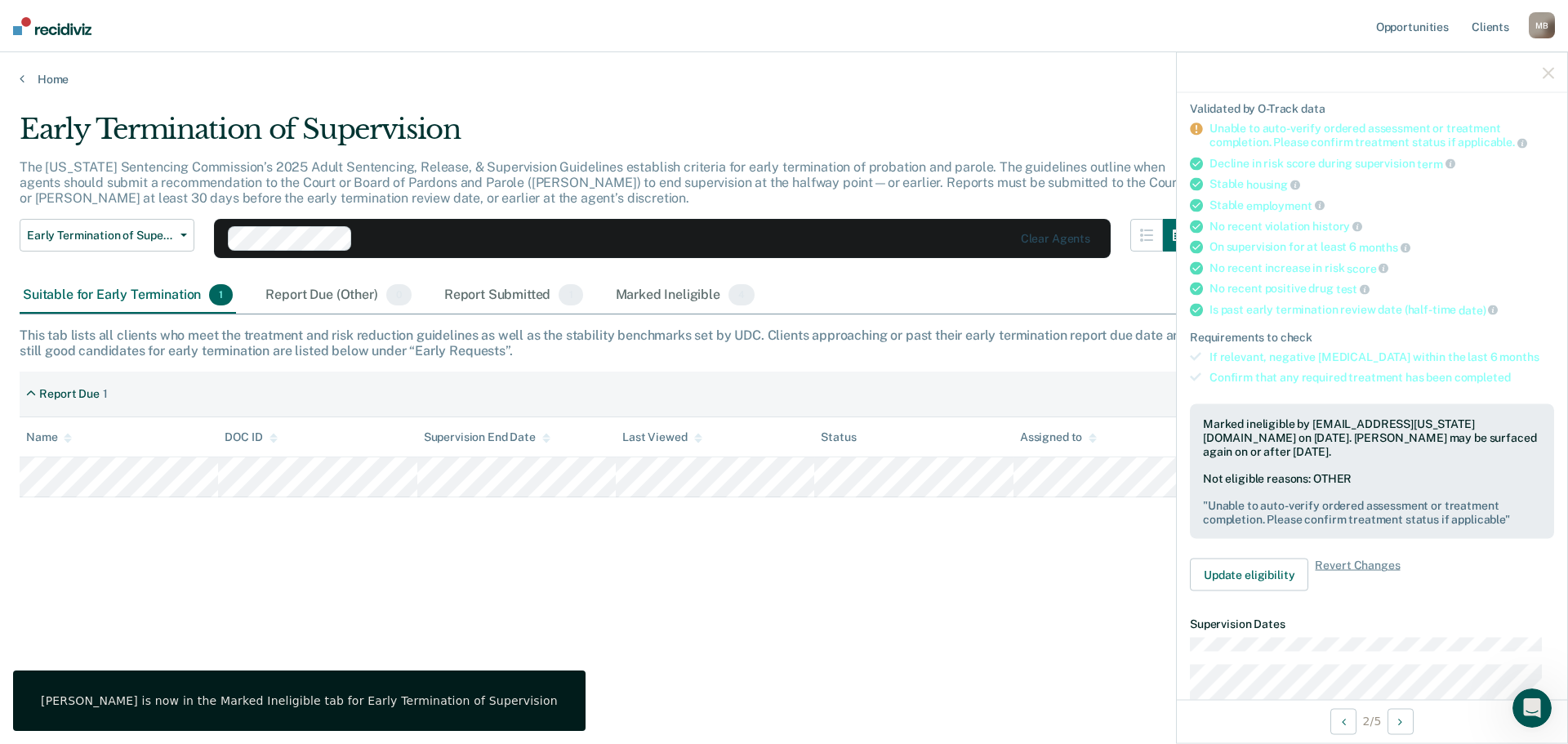
click at [1549, 72] on icon "button" at bounding box center [1548, 72] width 12 height 12
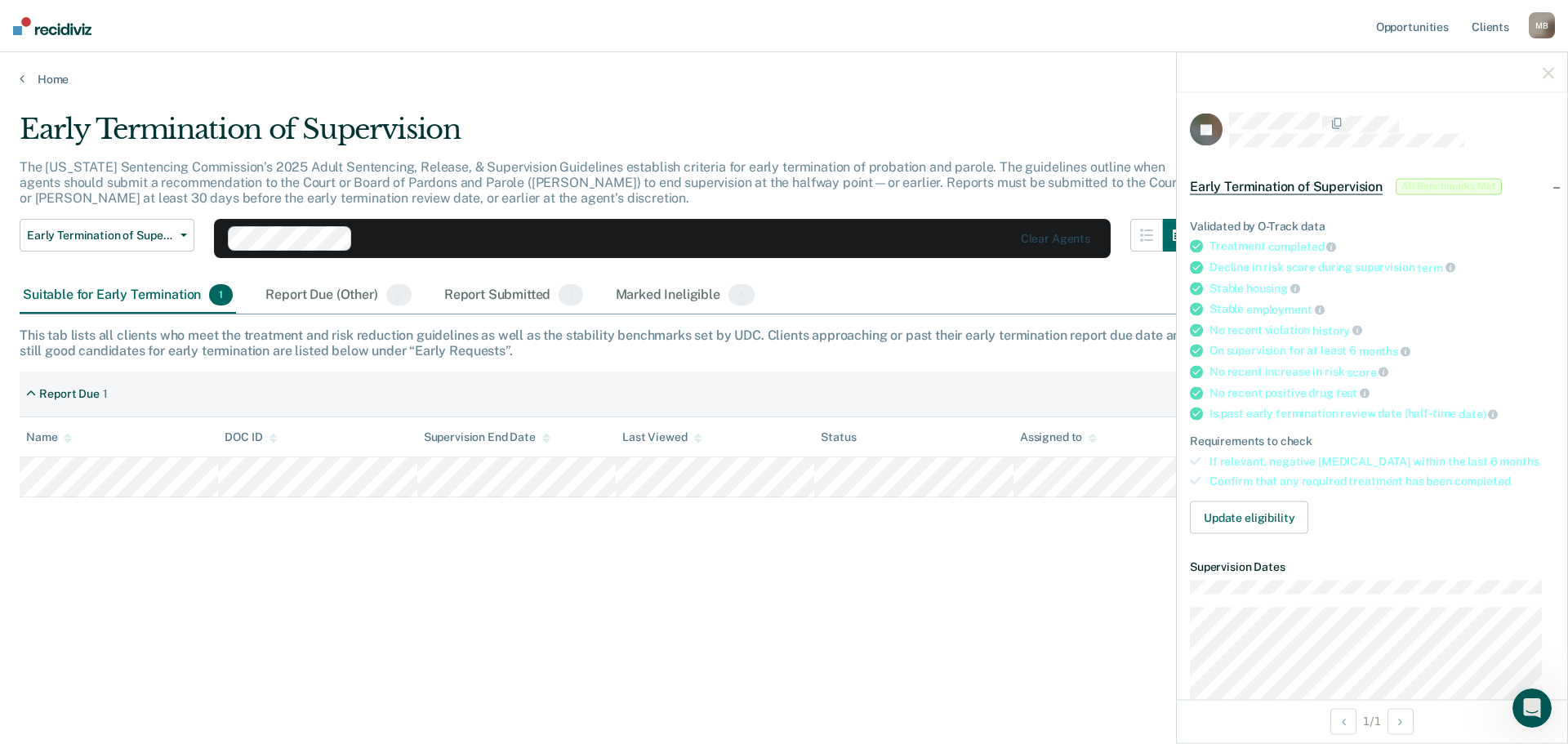
click at [664, 574] on div "Early Termination of Supervision The [US_STATE] Sentencing Commission’s 2025 Ad…" at bounding box center [783, 367] width 1529 height 509
click at [506, 296] on div "Report Submitted 1" at bounding box center [514, 295] width 145 height 36
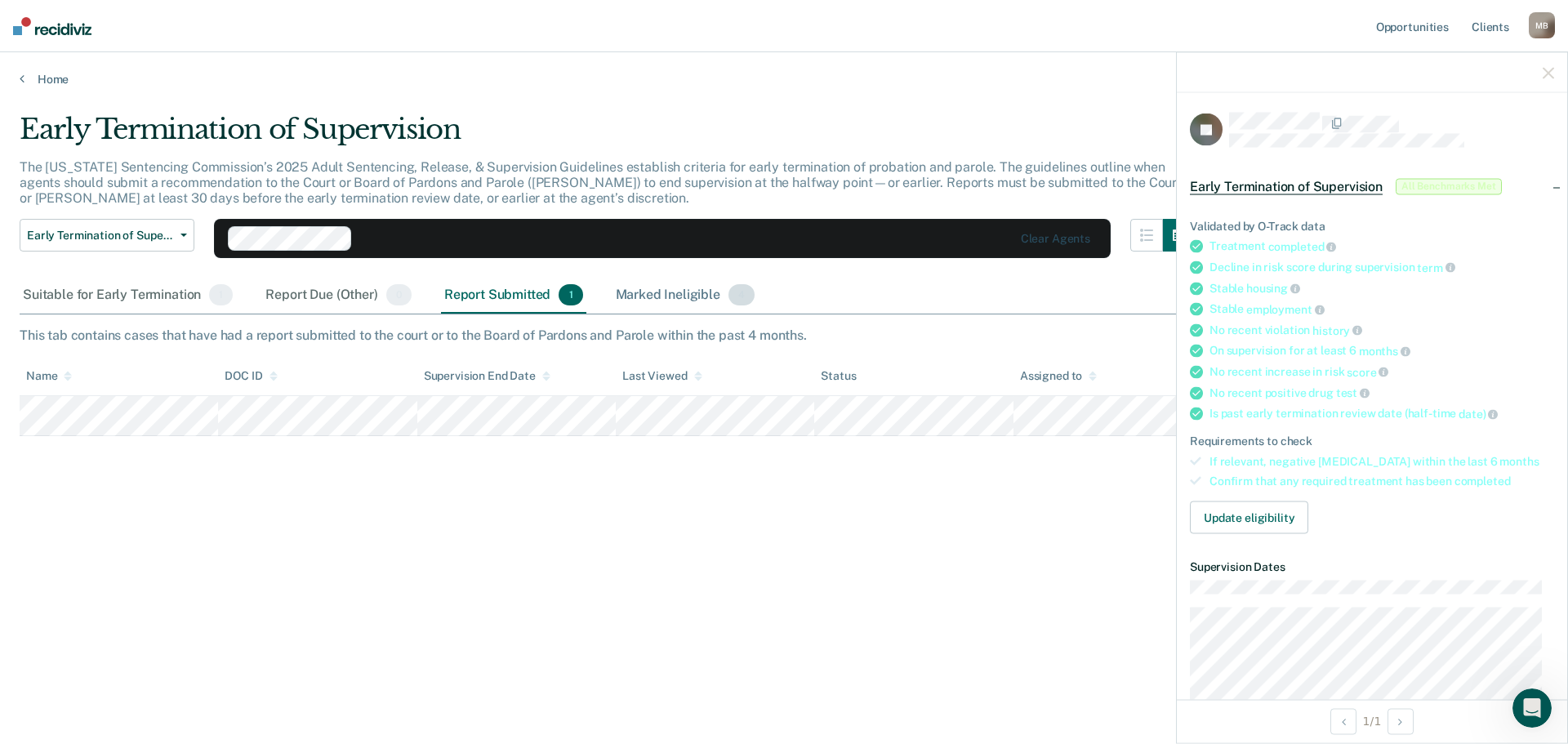
click at [653, 296] on div "Marked Ineligible 4" at bounding box center [685, 295] width 146 height 36
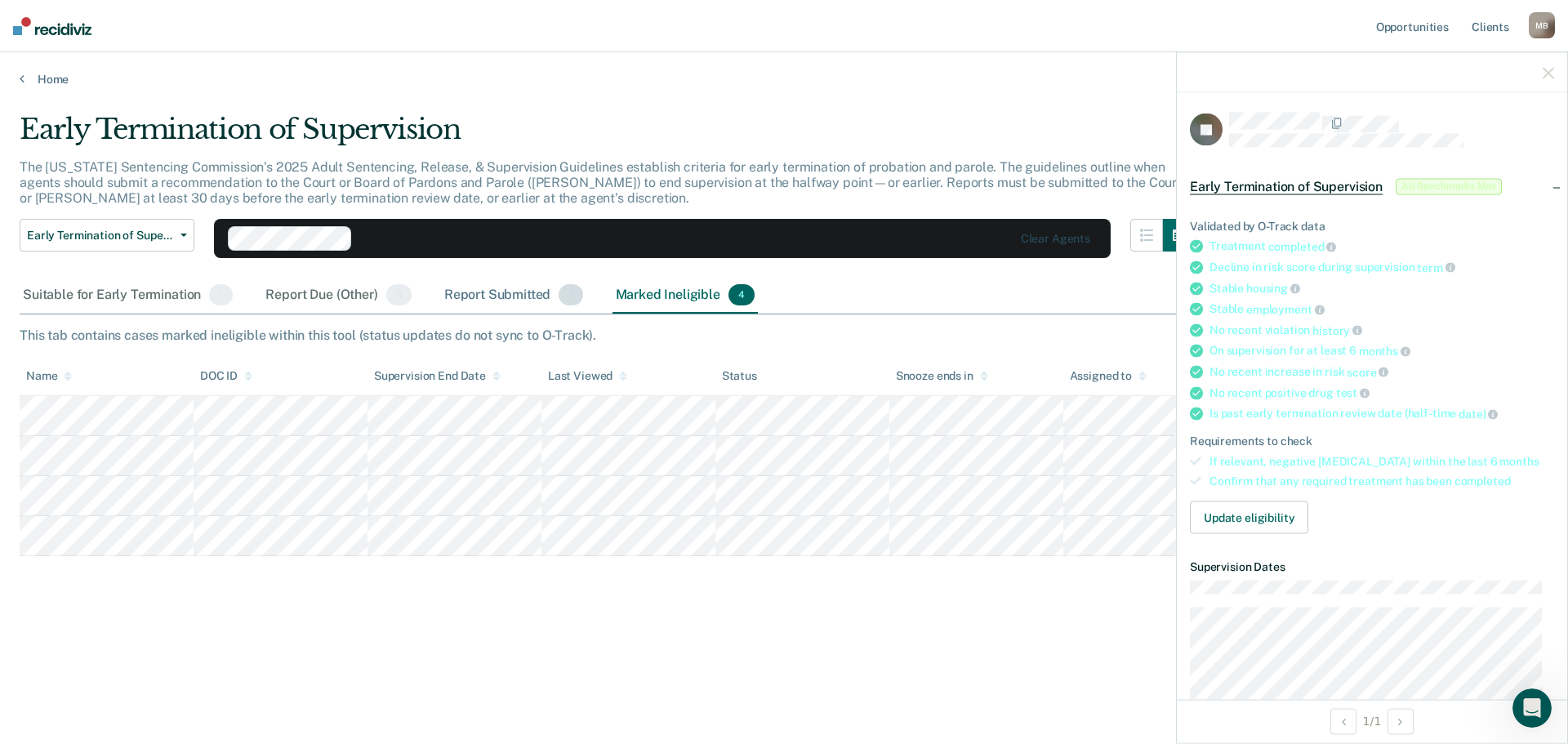
click at [515, 289] on div "Report Submitted 1" at bounding box center [514, 295] width 145 height 36
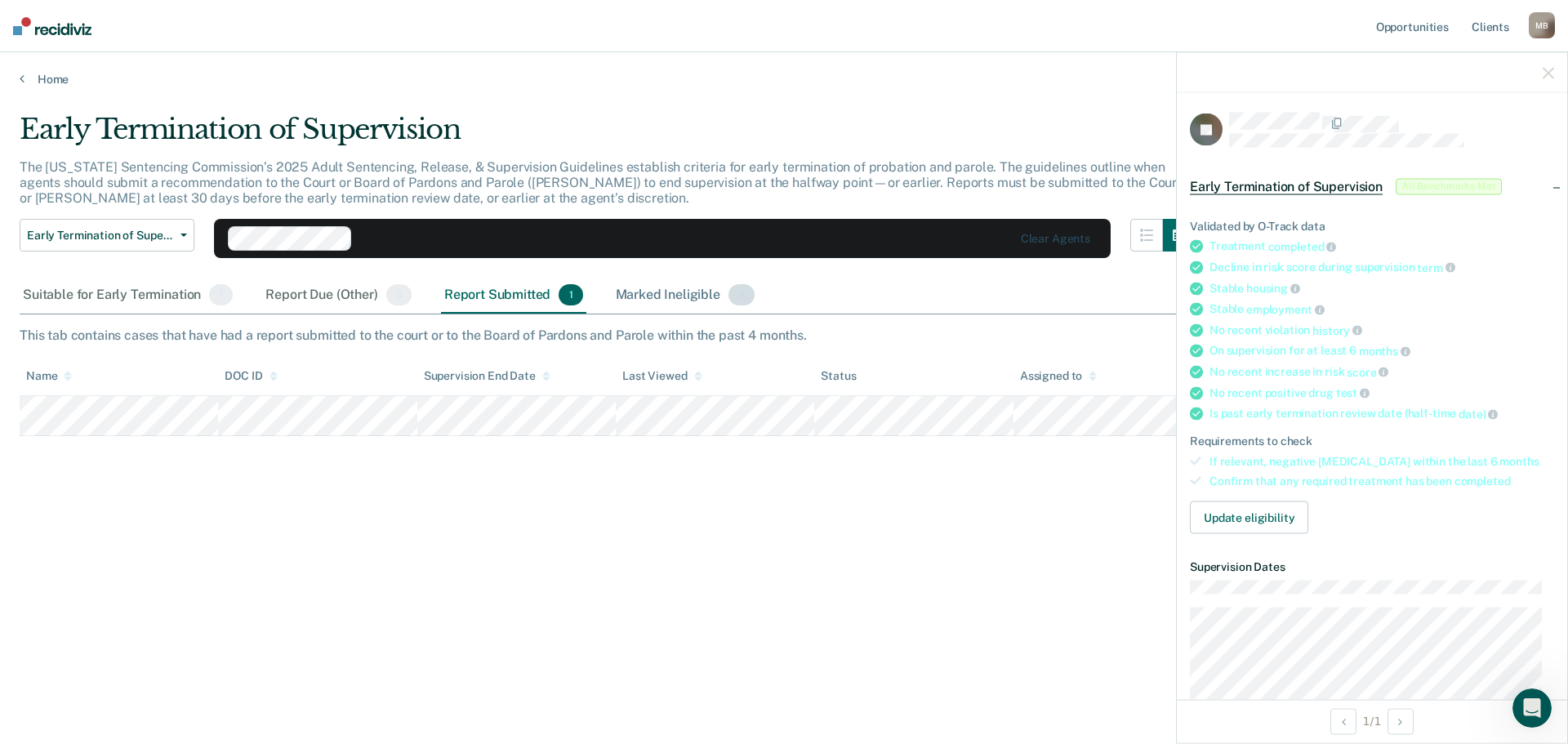
click at [680, 288] on div "Marked Ineligible 4" at bounding box center [685, 295] width 146 height 36
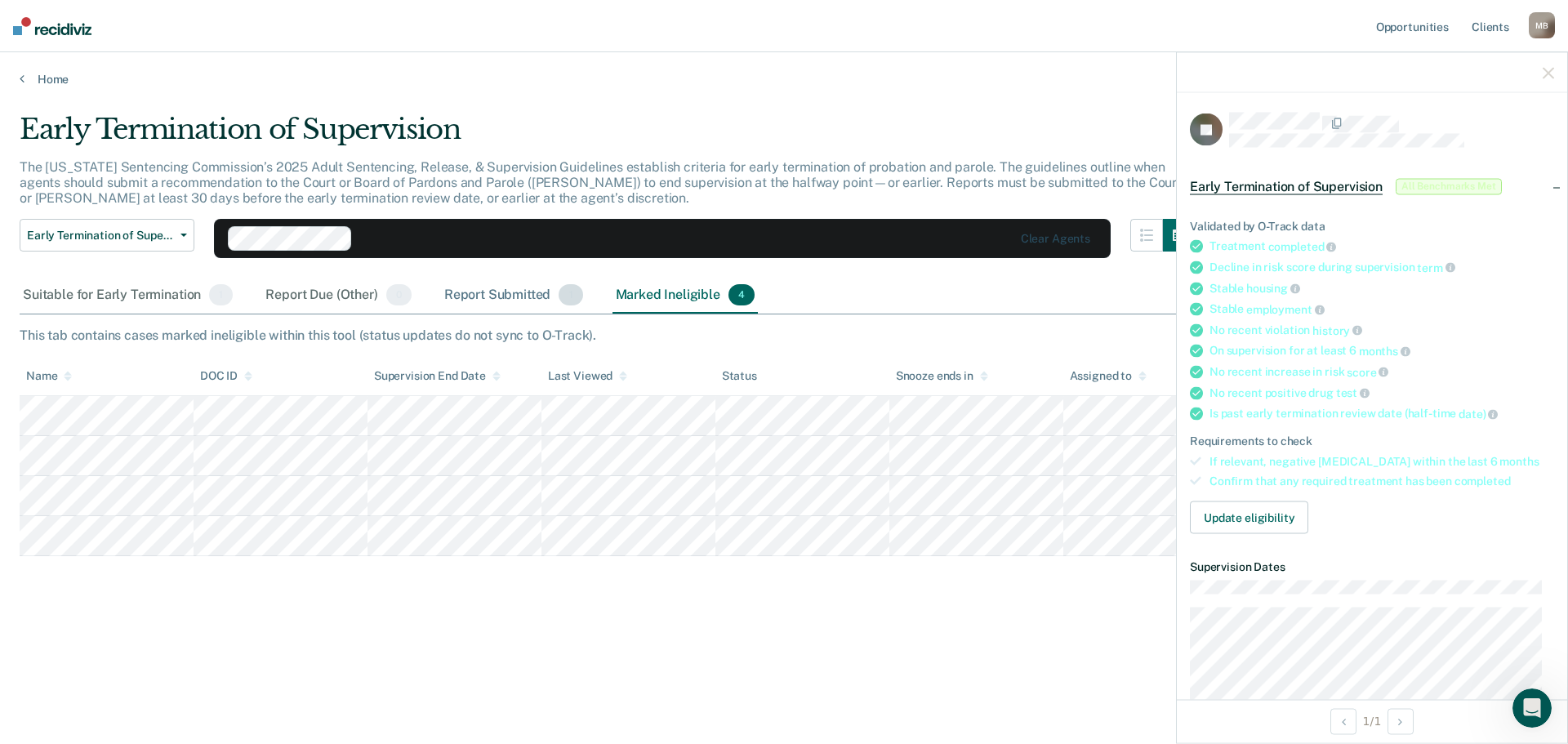
click at [485, 295] on div "Report Submitted 1" at bounding box center [514, 295] width 145 height 36
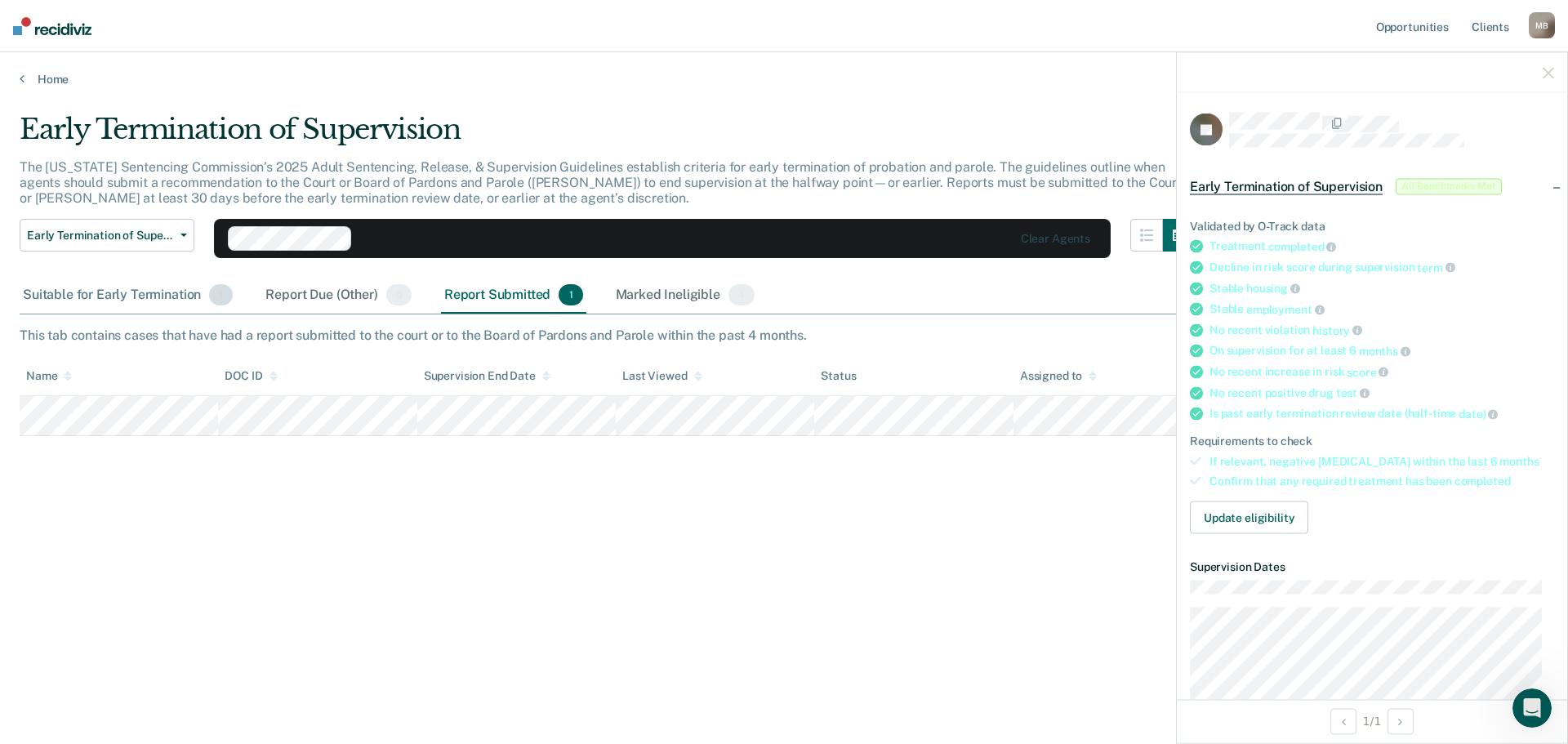
click at [127, 298] on div "Suitable for Early Termination 1" at bounding box center [127, 295] width 217 height 36
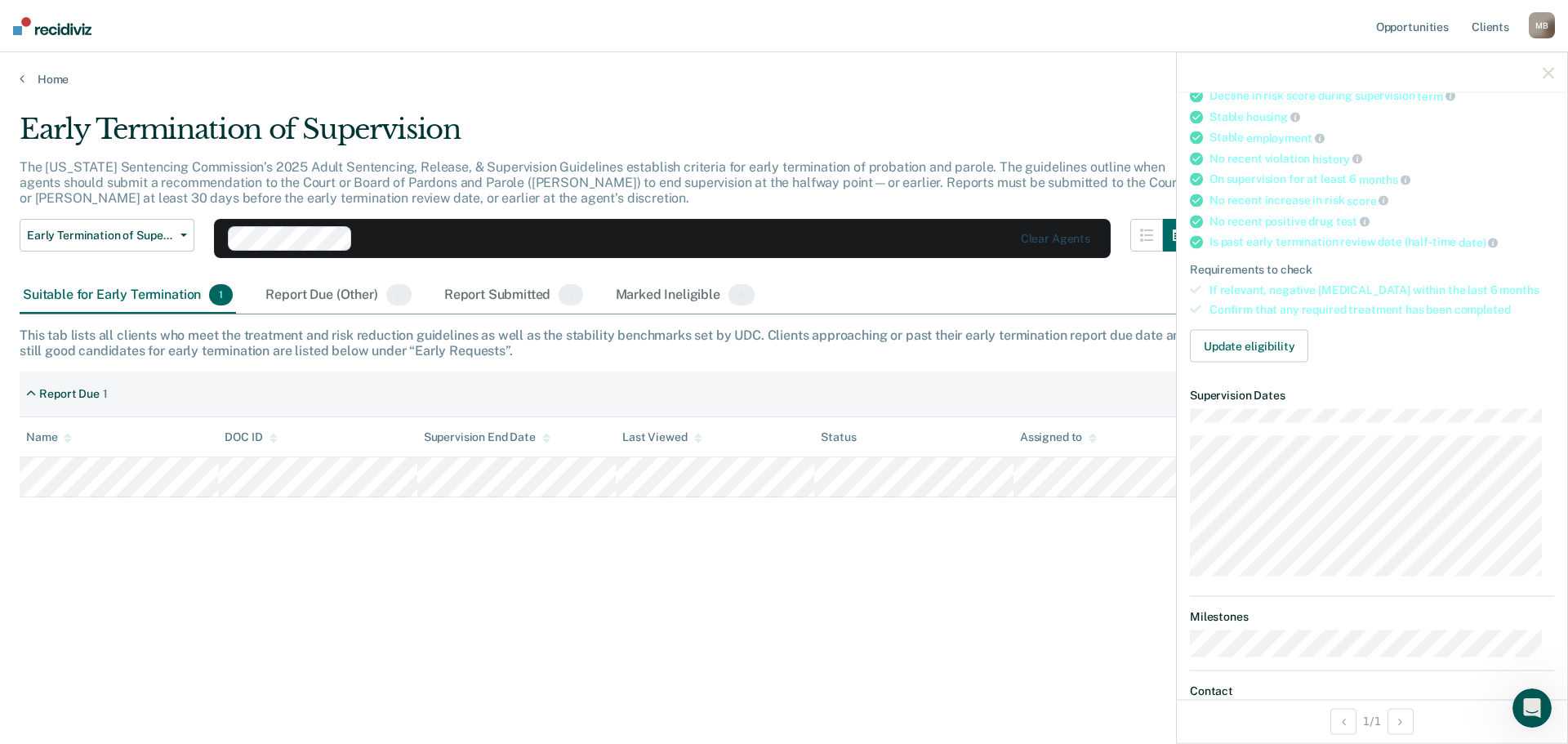
scroll to position [0, 0]
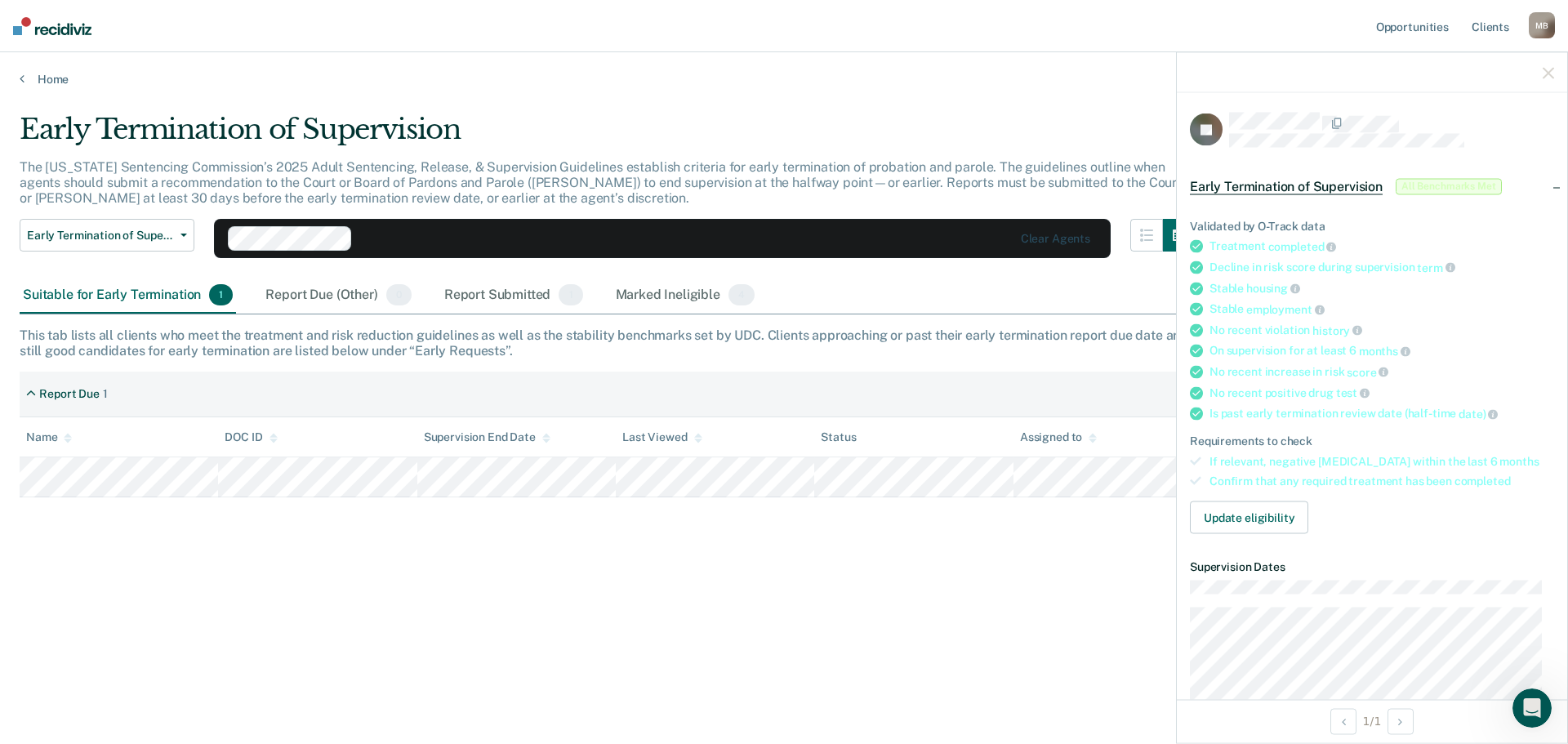
click at [1546, 68] on icon "button" at bounding box center [1548, 72] width 12 height 12
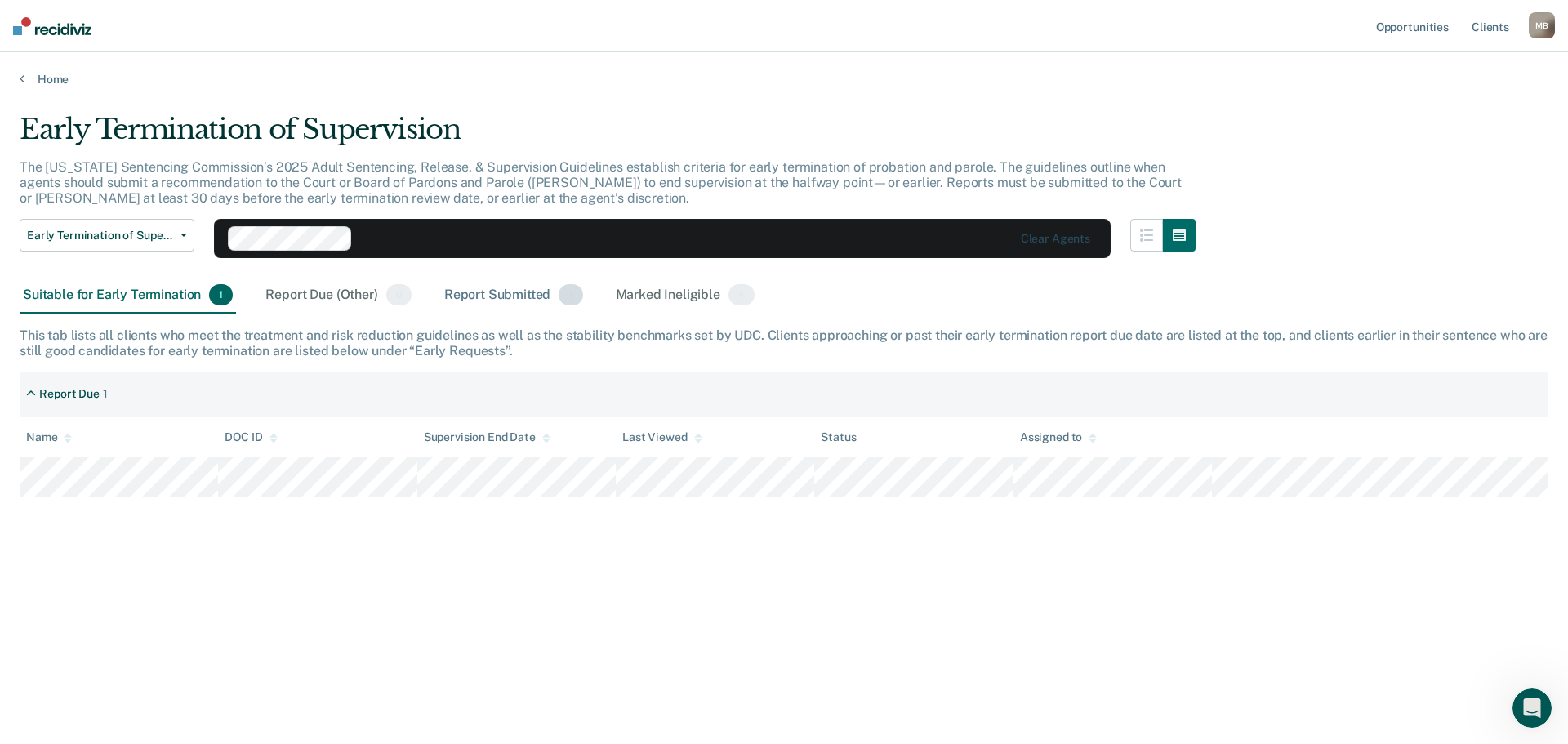
click at [489, 291] on div "Report Submitted 1" at bounding box center [514, 295] width 145 height 36
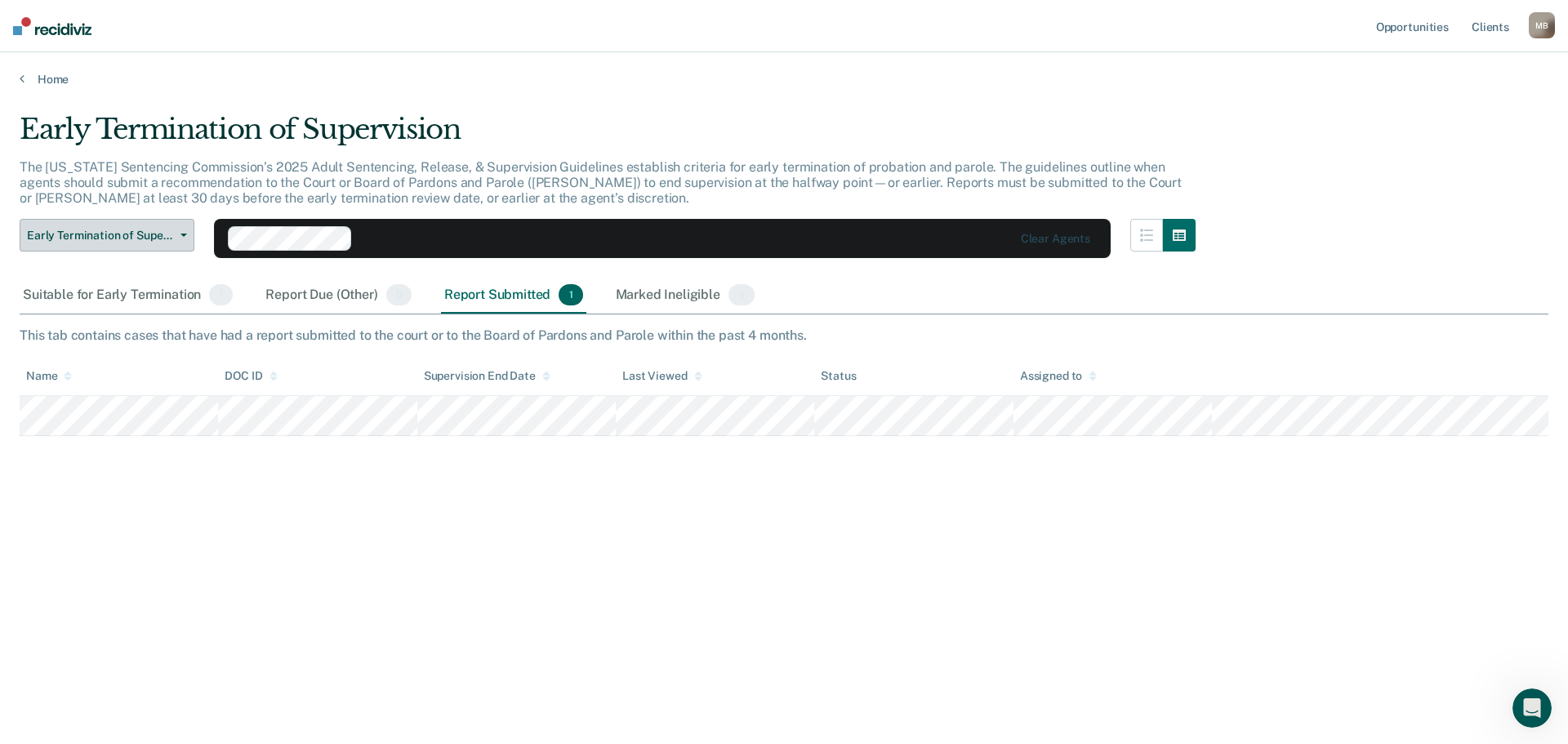
click at [129, 235] on span "Early Termination of Supervision" at bounding box center [100, 235] width 147 height 14
click at [80, 289] on div "Suitable for Early Termination 1" at bounding box center [127, 295] width 217 height 36
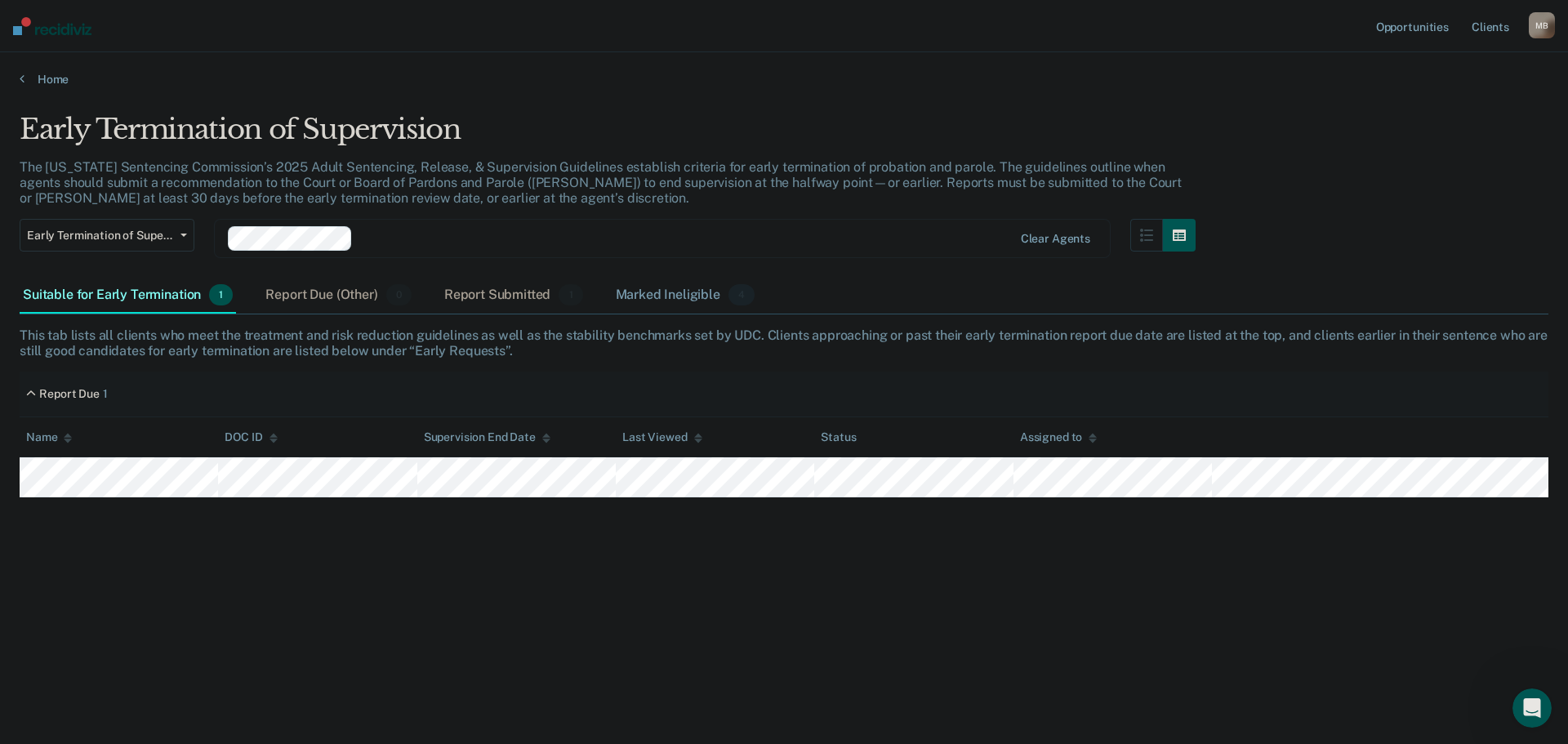
click at [672, 300] on div "Marked Ineligible 4" at bounding box center [685, 295] width 146 height 36
